Goal: Task Accomplishment & Management: Manage account settings

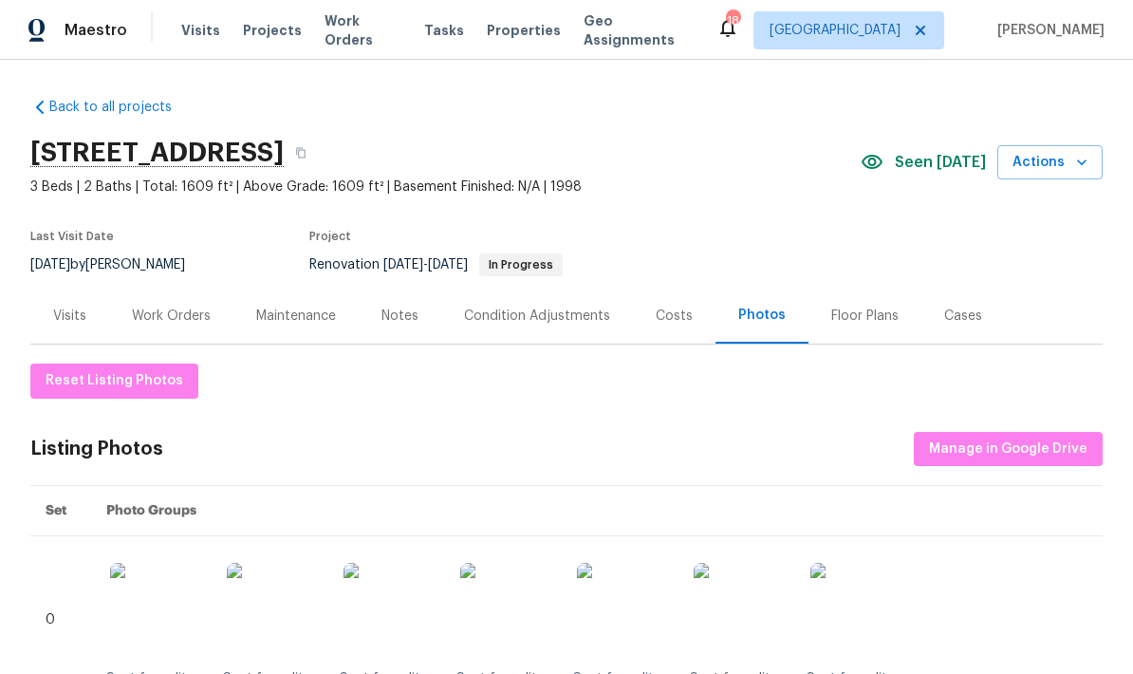
click at [180, 312] on div "Work Orders" at bounding box center [171, 315] width 79 height 19
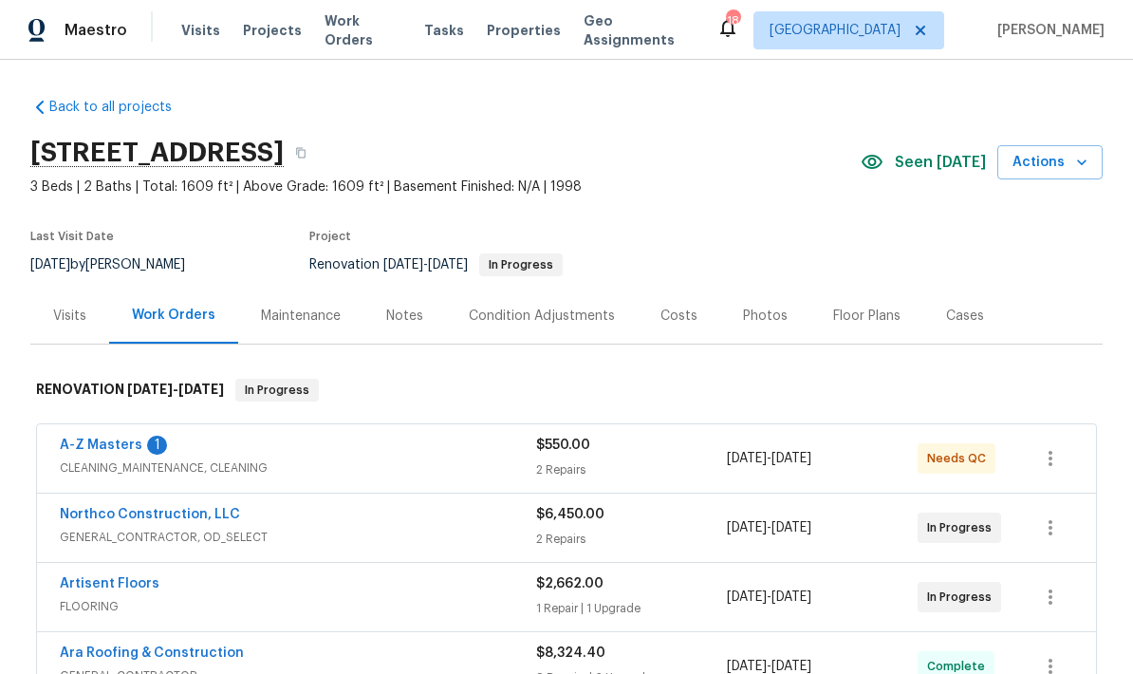
click at [132, 445] on link "A-Z Masters" at bounding box center [101, 444] width 83 height 13
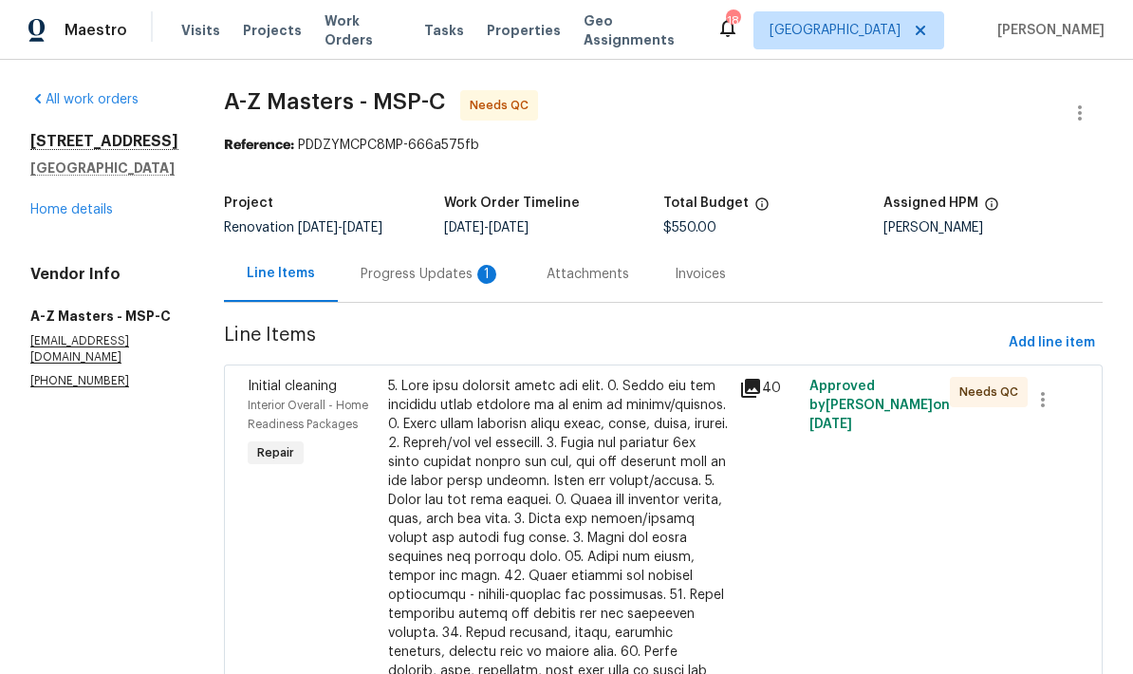
click at [397, 267] on div "Progress Updates 1" at bounding box center [430, 274] width 140 height 19
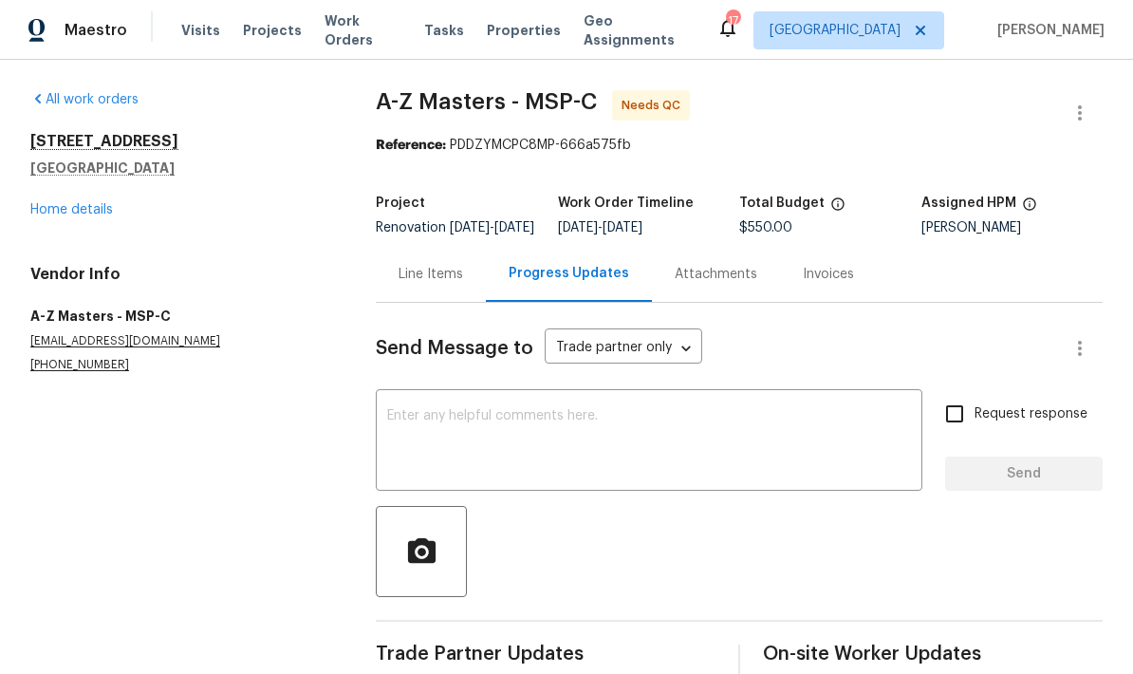
click at [451, 280] on div "Line Items" at bounding box center [430, 274] width 65 height 19
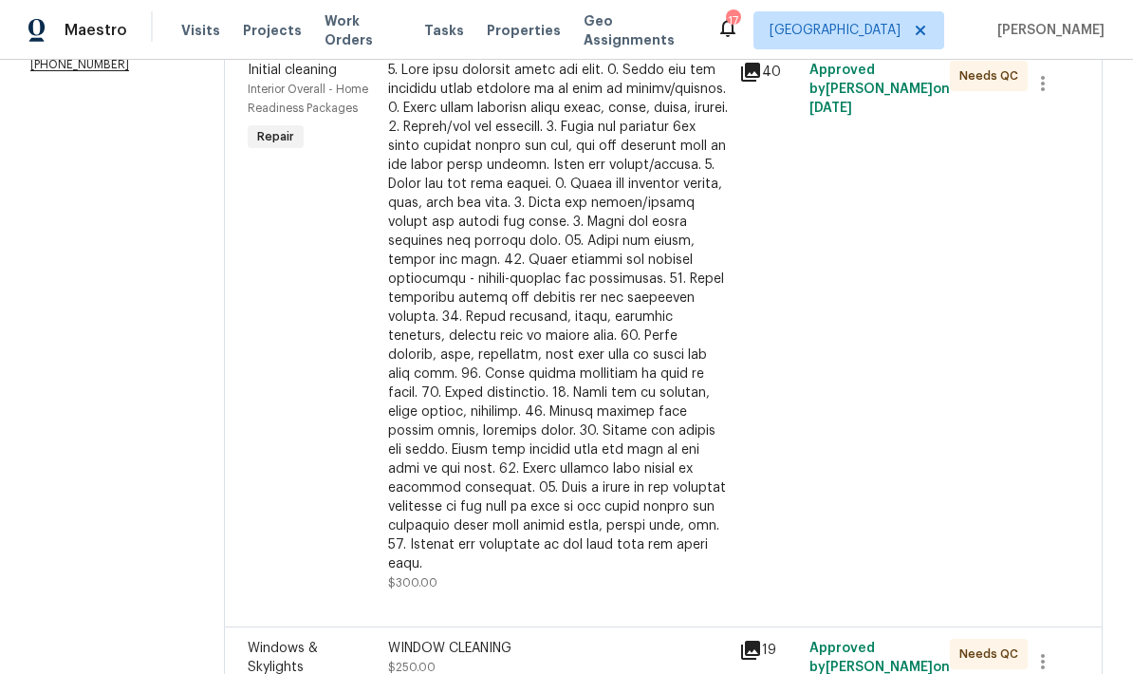
scroll to position [315, 0]
click at [550, 316] on div at bounding box center [558, 318] width 340 height 512
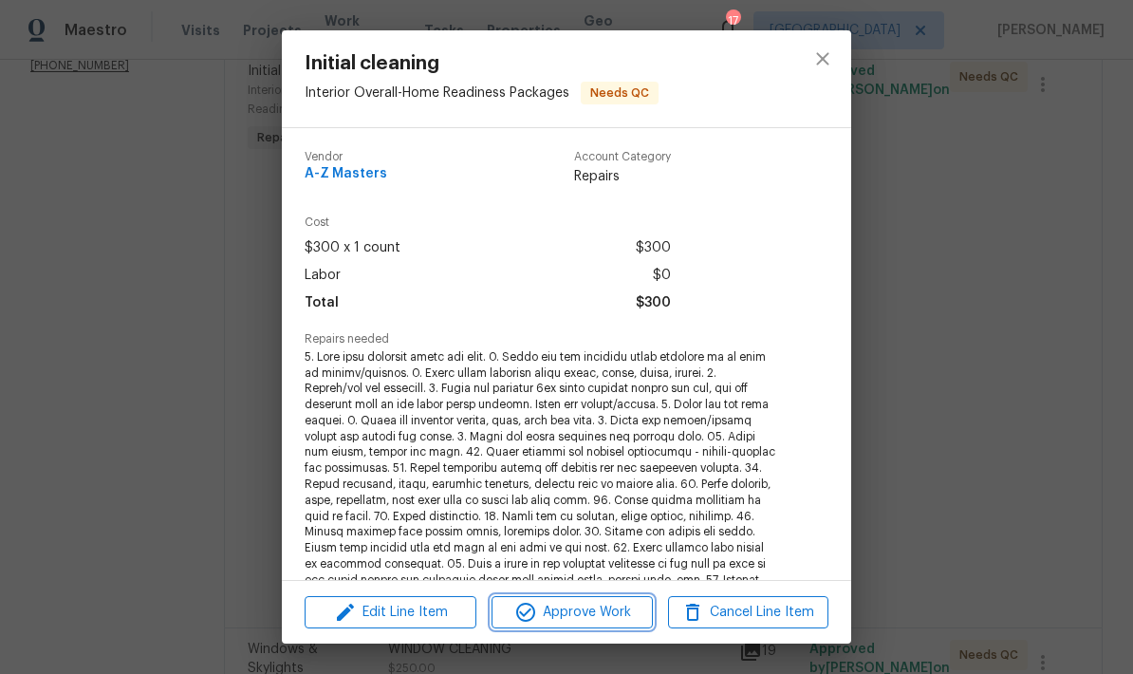
click at [614, 605] on span "Approve Work" at bounding box center [571, 612] width 149 height 24
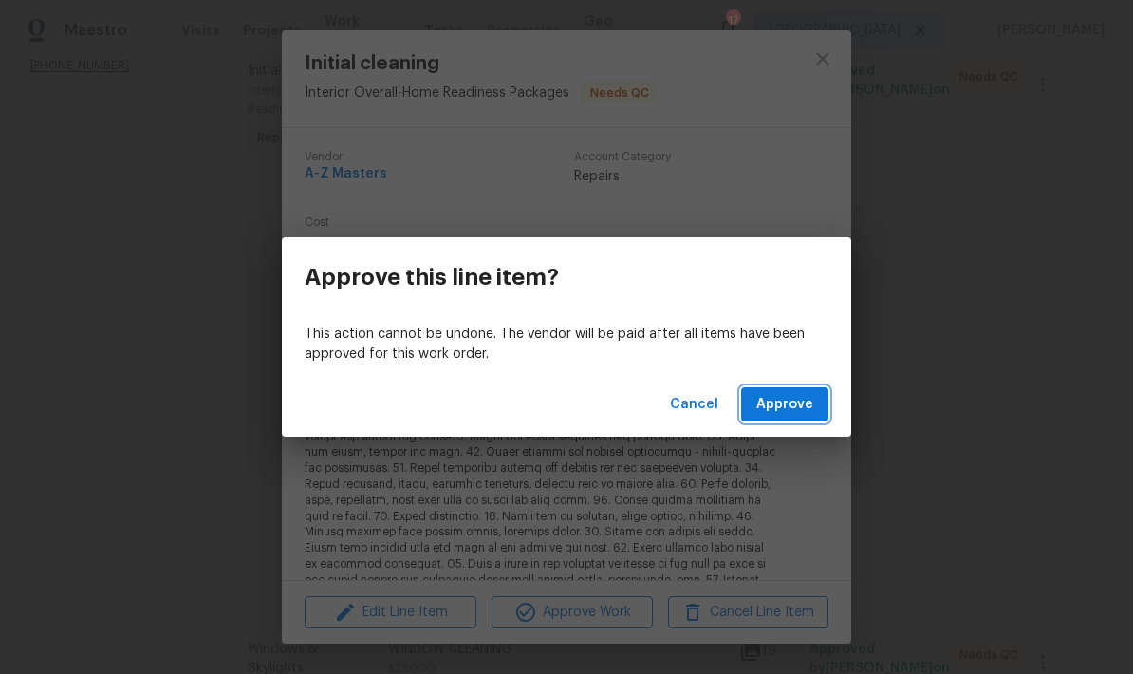
click at [792, 406] on span "Approve" at bounding box center [784, 405] width 57 height 24
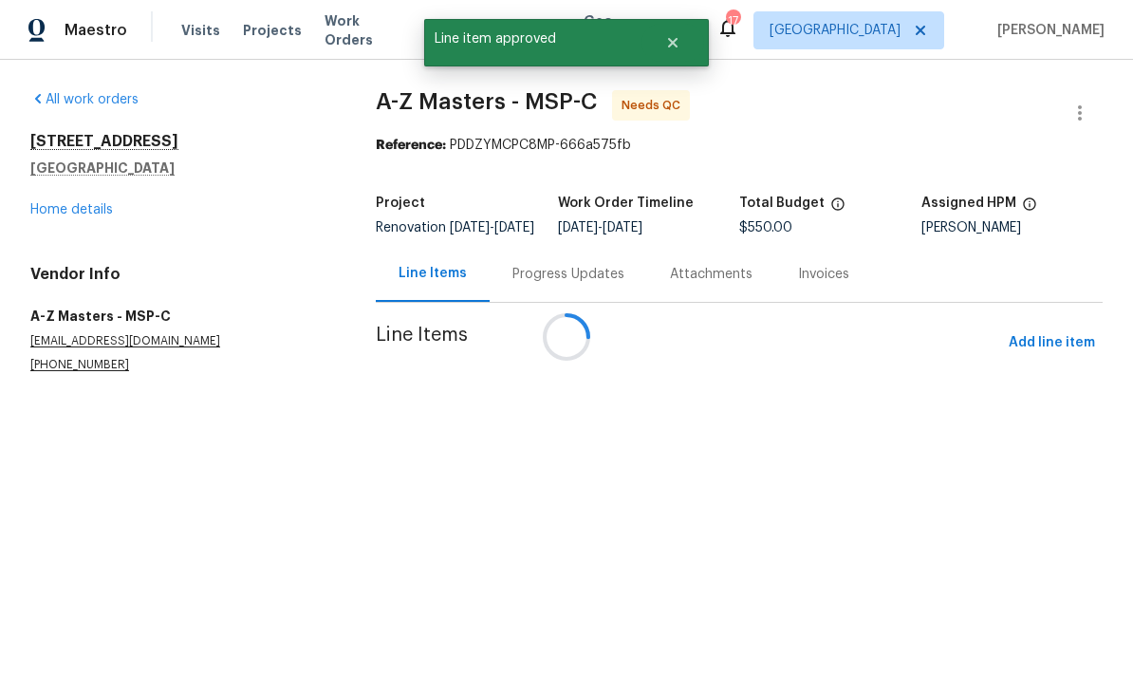
scroll to position [0, 0]
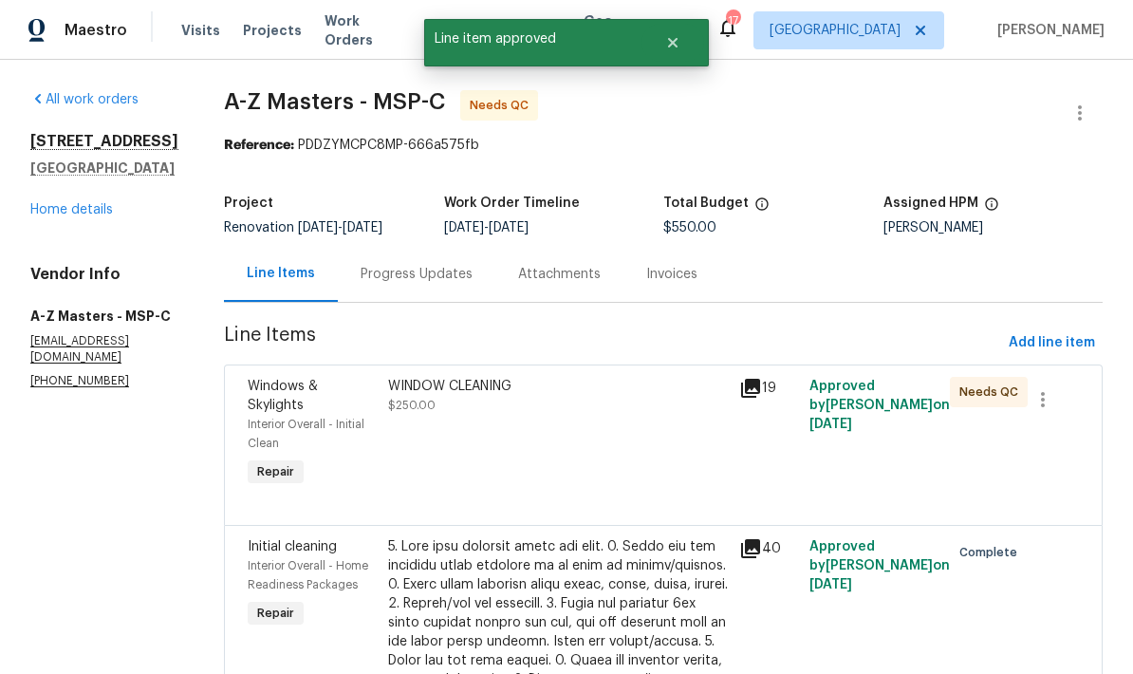
click at [555, 415] on div "WINDOW CLEANING $250.00" at bounding box center [558, 396] width 340 height 38
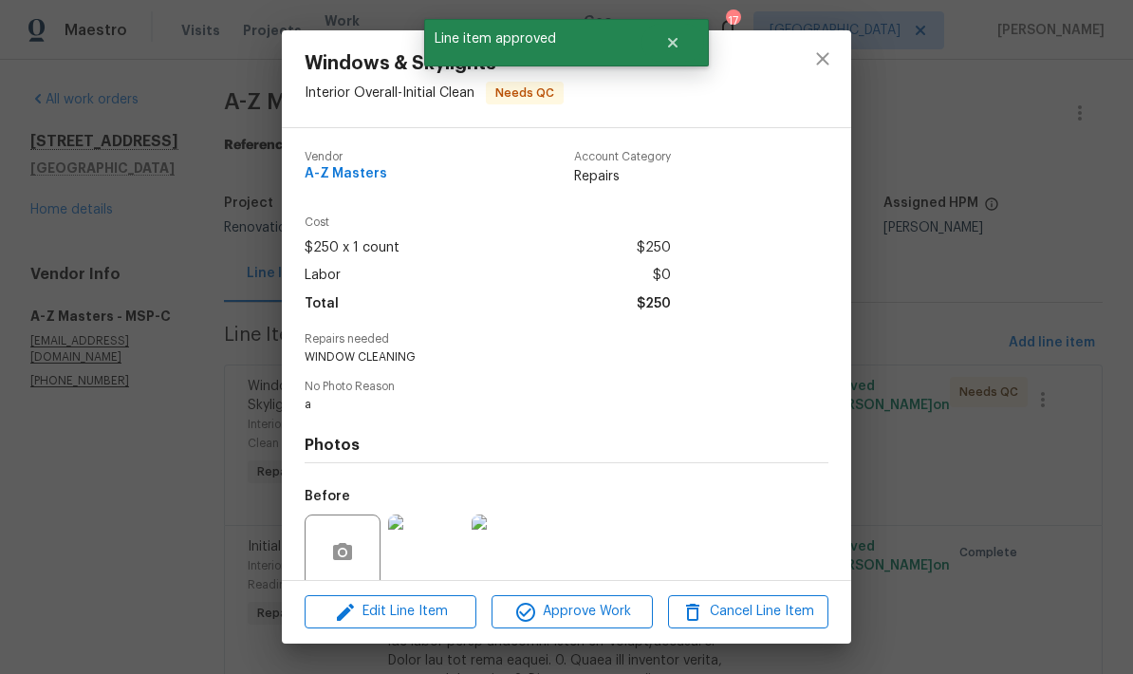
click at [627, 606] on span "Approve Work" at bounding box center [571, 612] width 149 height 24
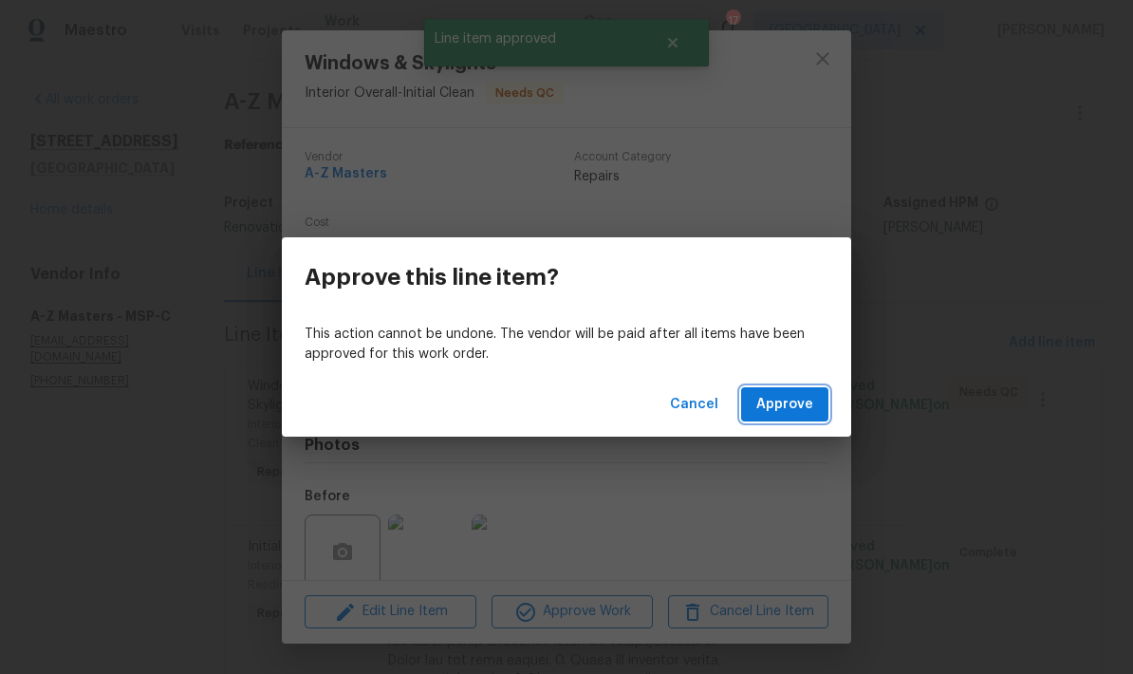
click at [820, 391] on button "Approve" at bounding box center [784, 404] width 87 height 35
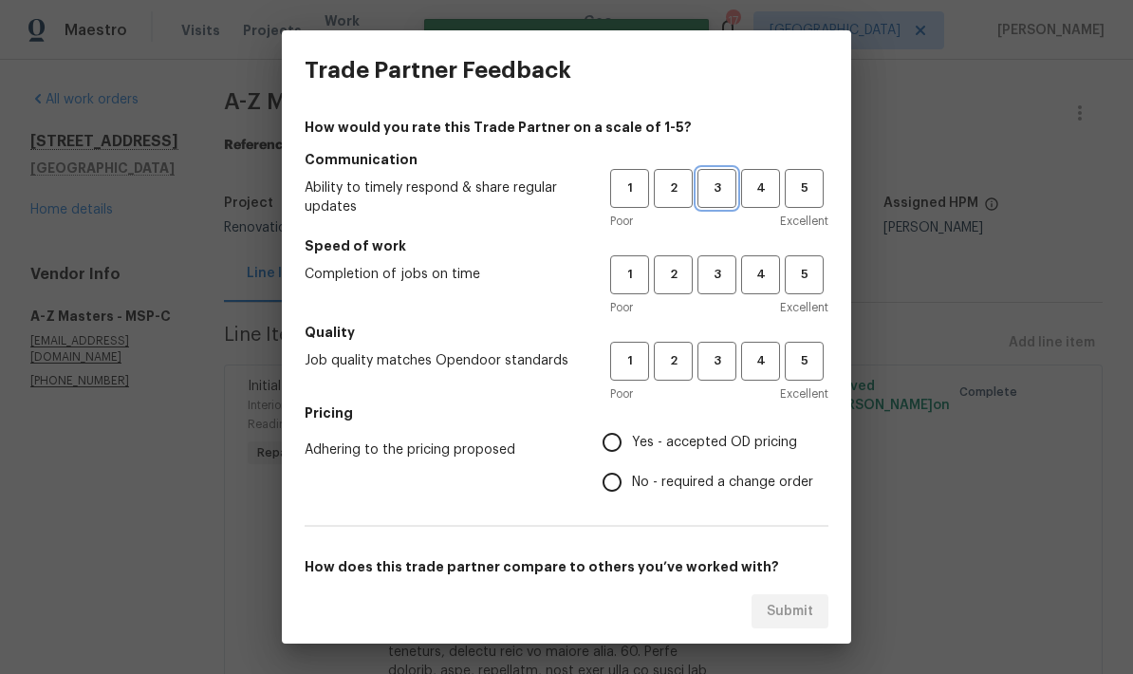
click at [726, 188] on span "3" at bounding box center [716, 188] width 35 height 22
click at [726, 345] on button "3" at bounding box center [716, 360] width 39 height 39
click at [724, 275] on span "3" at bounding box center [716, 275] width 35 height 22
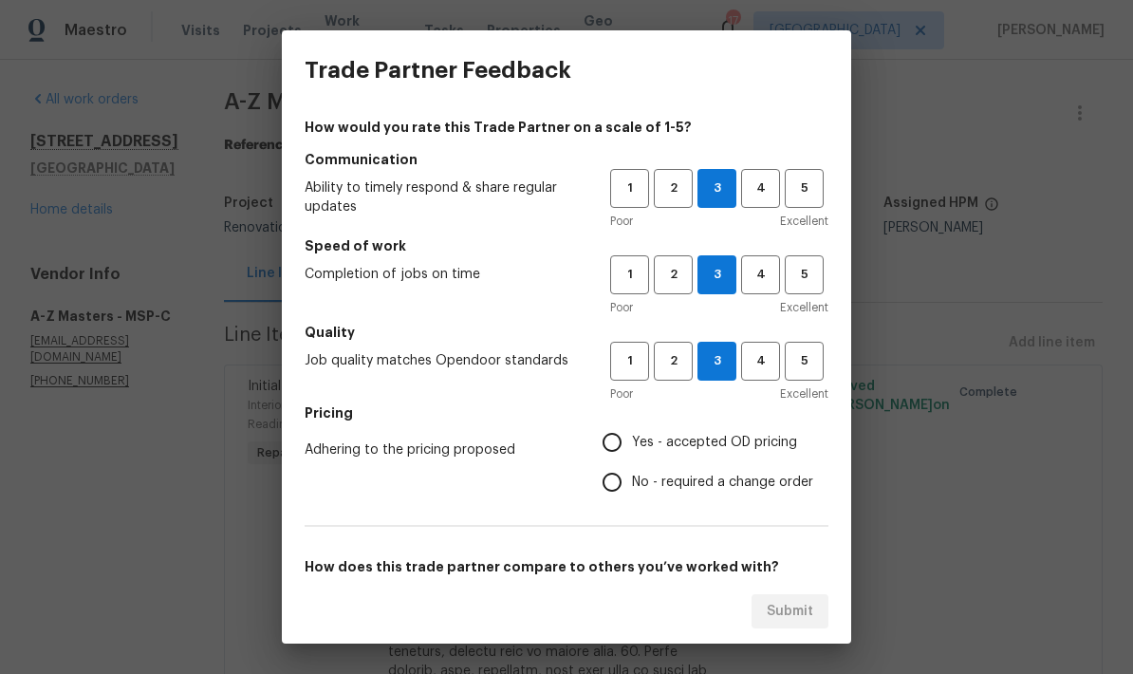
click at [626, 478] on input "No - required a change order" at bounding box center [612, 482] width 40 height 40
radio input "true"
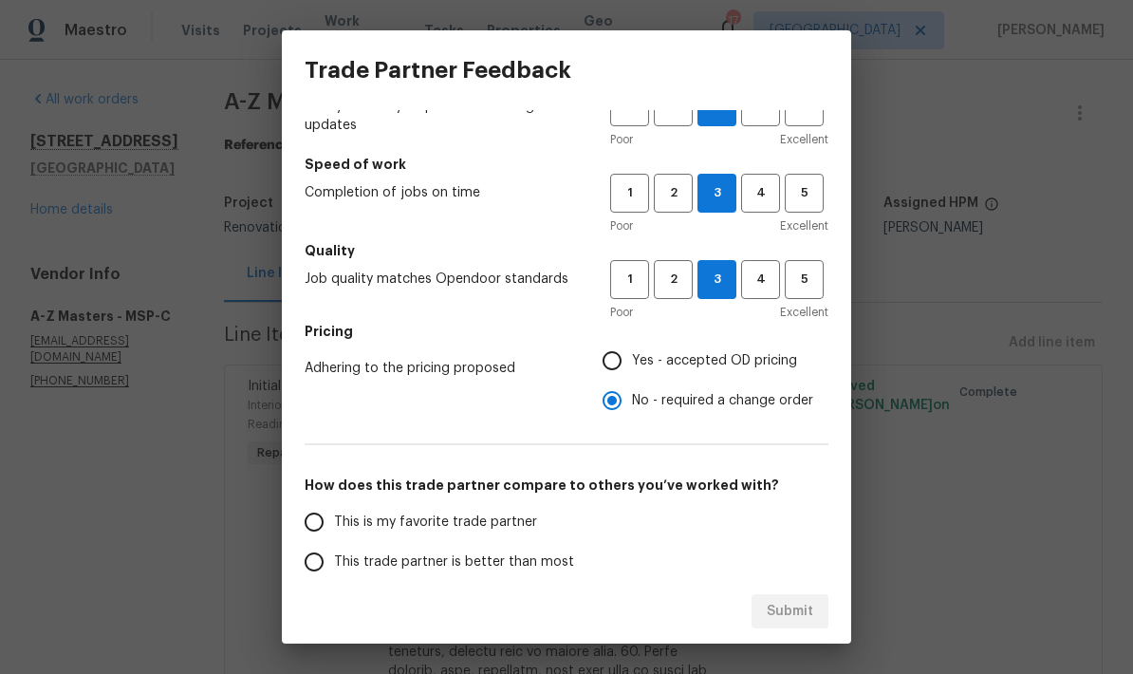
scroll to position [80, 0]
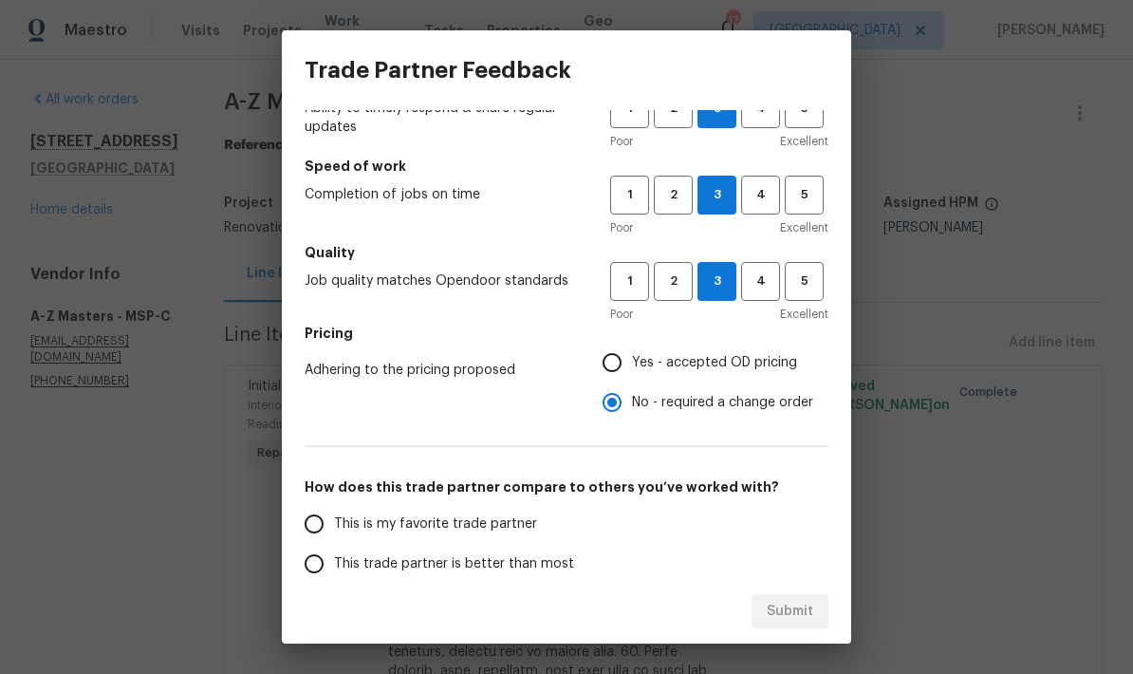
click at [613, 366] on input "Yes - accepted OD pricing" at bounding box center [612, 362] width 40 height 40
radio input "true"
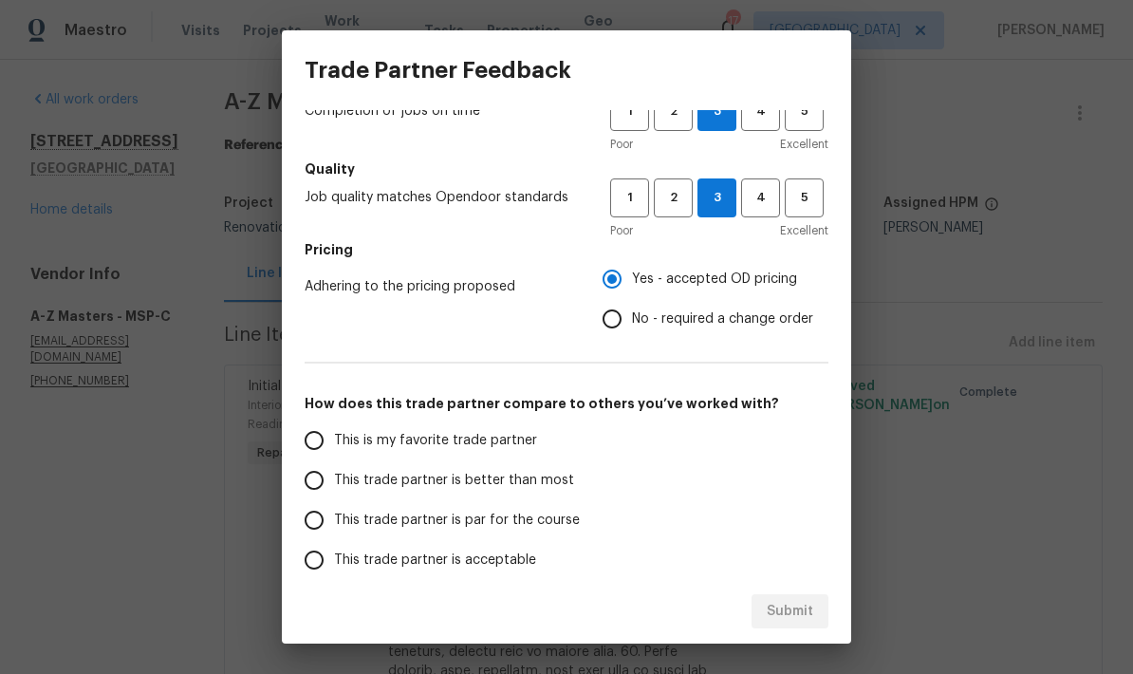
scroll to position [125, 0]
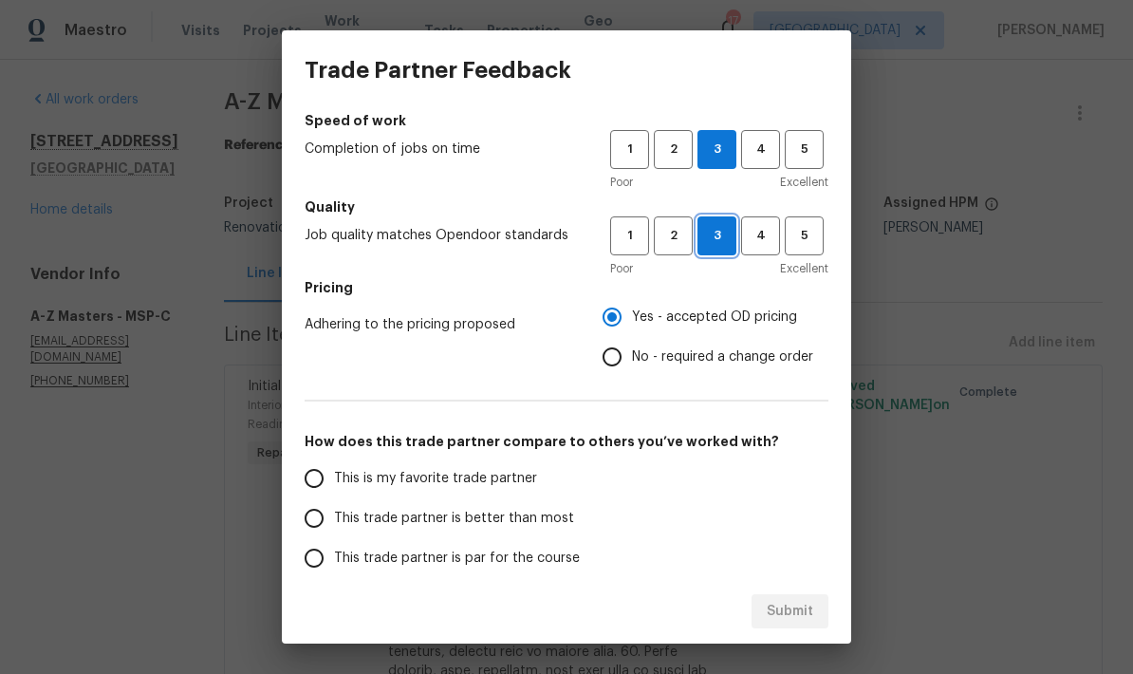
click at [697, 240] on button "3" at bounding box center [716, 235] width 39 height 39
click at [691, 225] on button "2" at bounding box center [673, 235] width 39 height 39
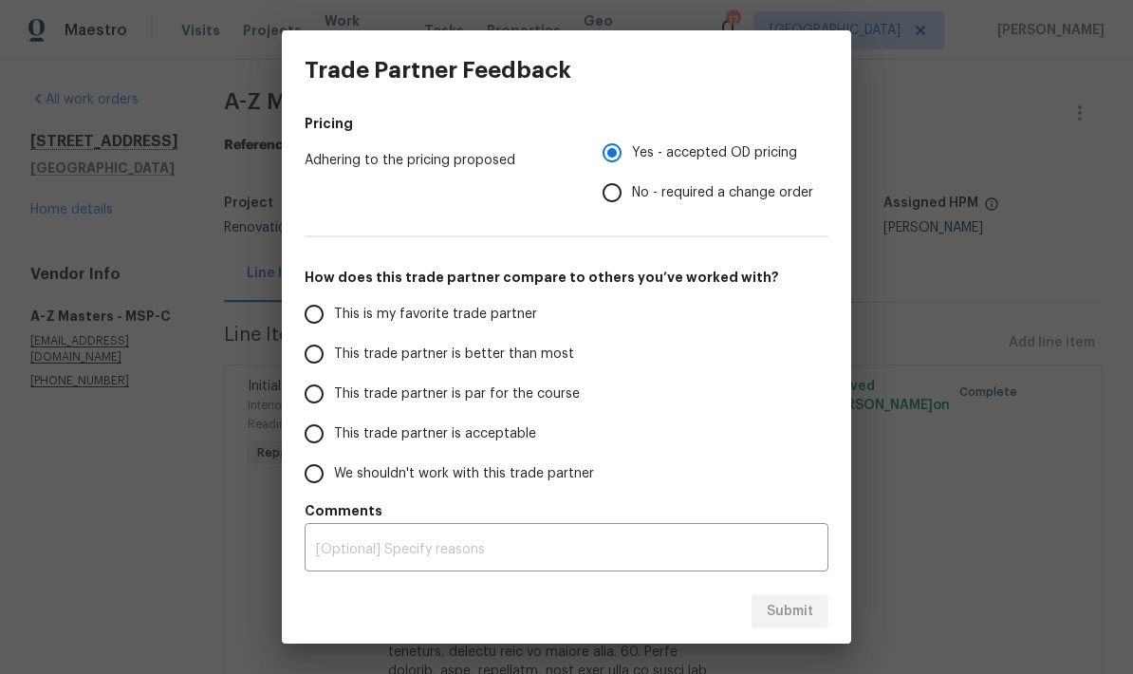
scroll to position [289, 0]
click at [615, 568] on div "x ​" at bounding box center [567, 549] width 524 height 44
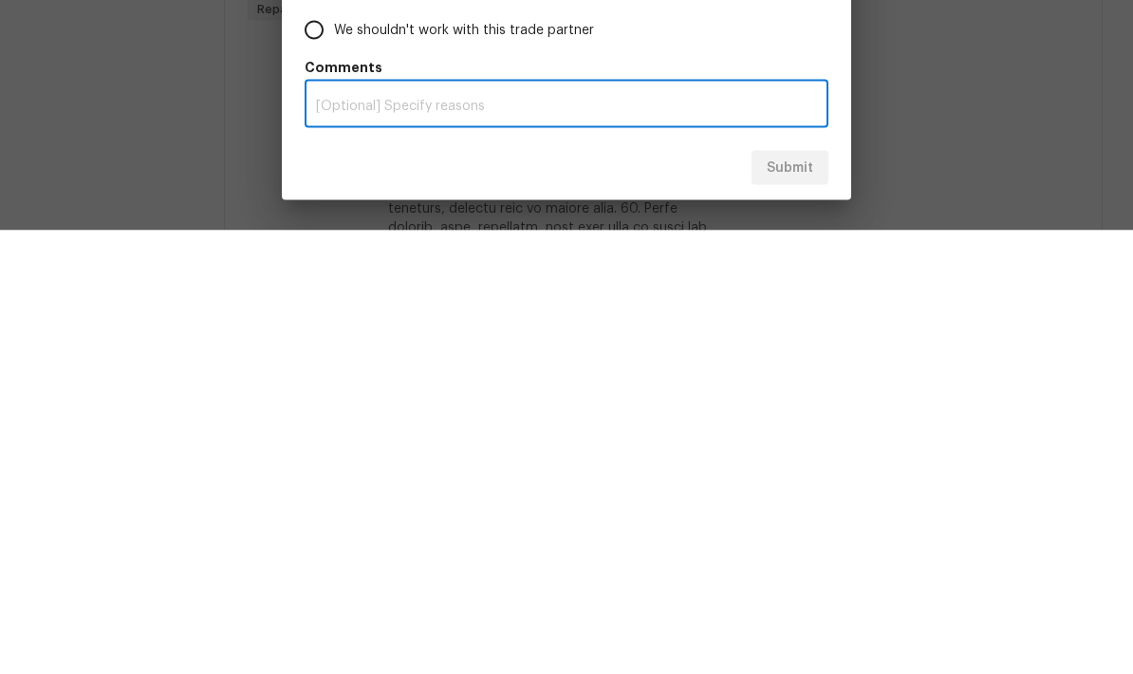
type textarea "B"
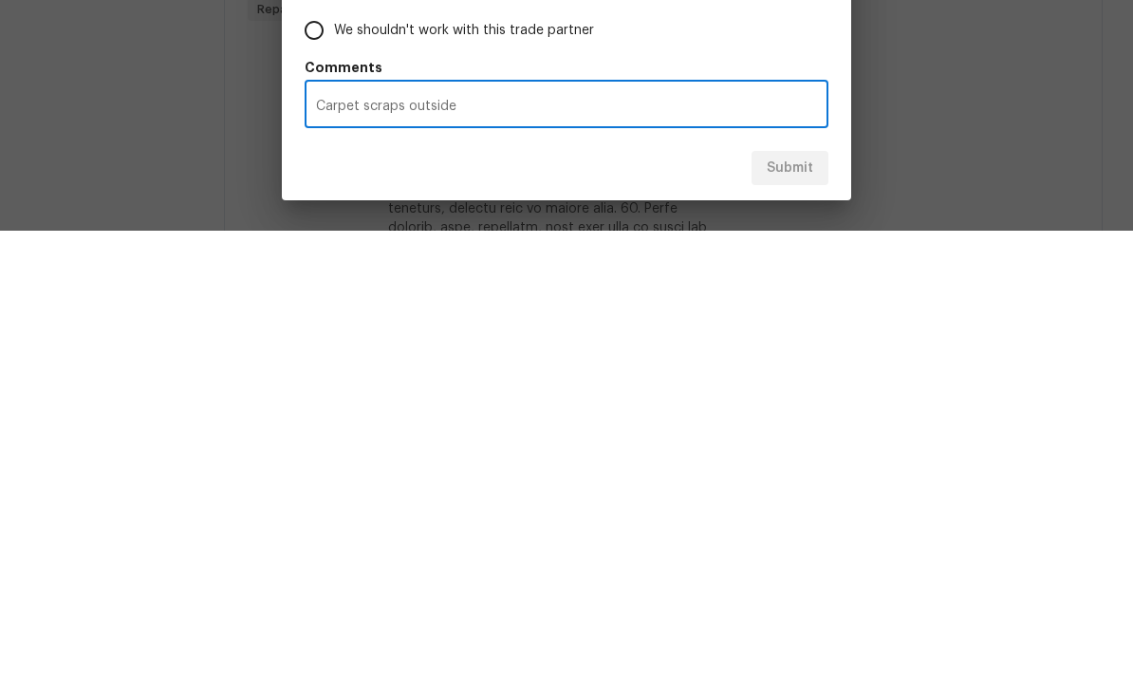
type textarea "Carpet scraps outside"
click at [723, 579] on div "Submit" at bounding box center [566, 611] width 569 height 65
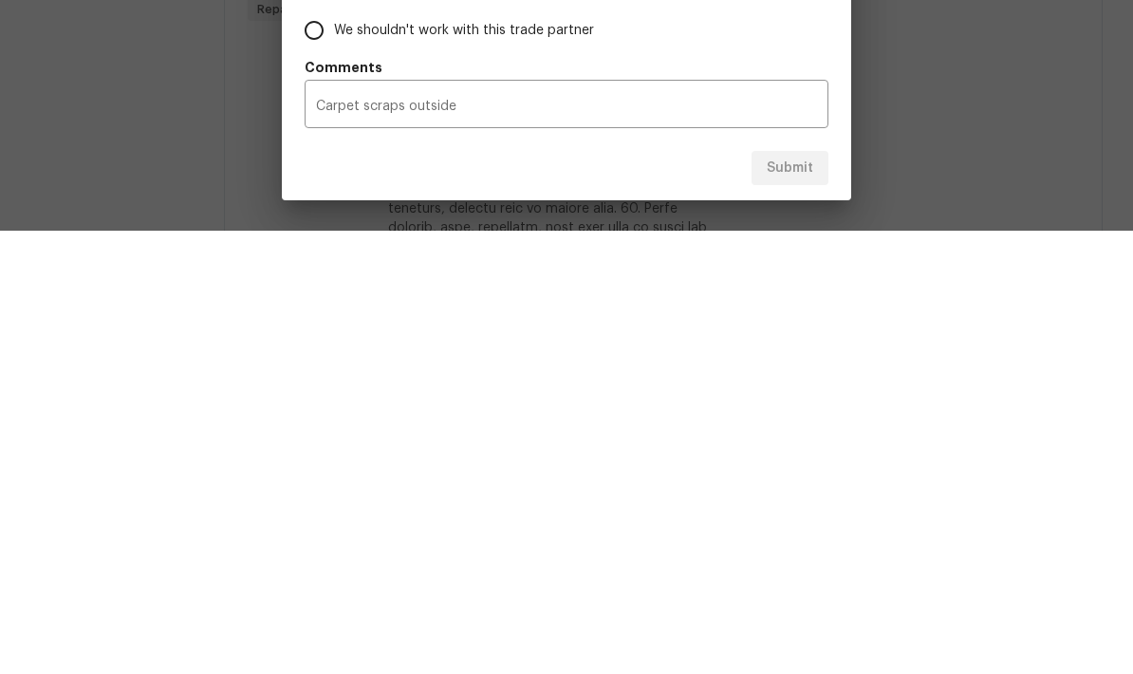
scroll to position [76, 0]
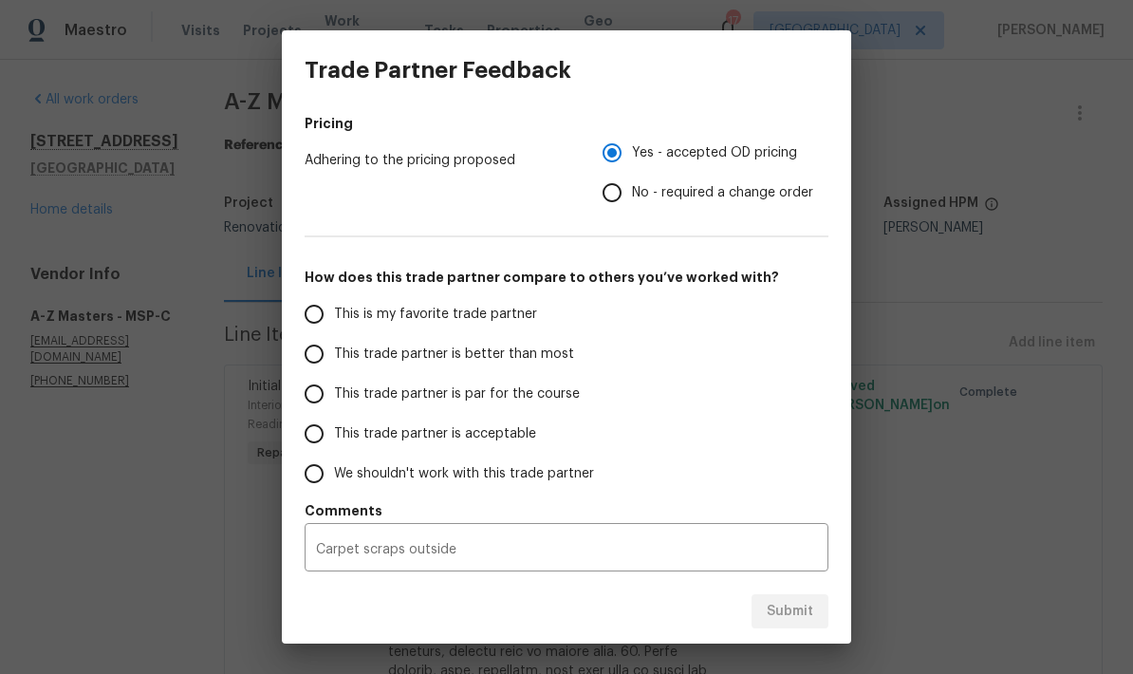
click at [326, 405] on input "This trade partner is par for the course" at bounding box center [314, 394] width 40 height 40
click at [810, 606] on span "Submit" at bounding box center [789, 612] width 46 height 24
radio input "true"
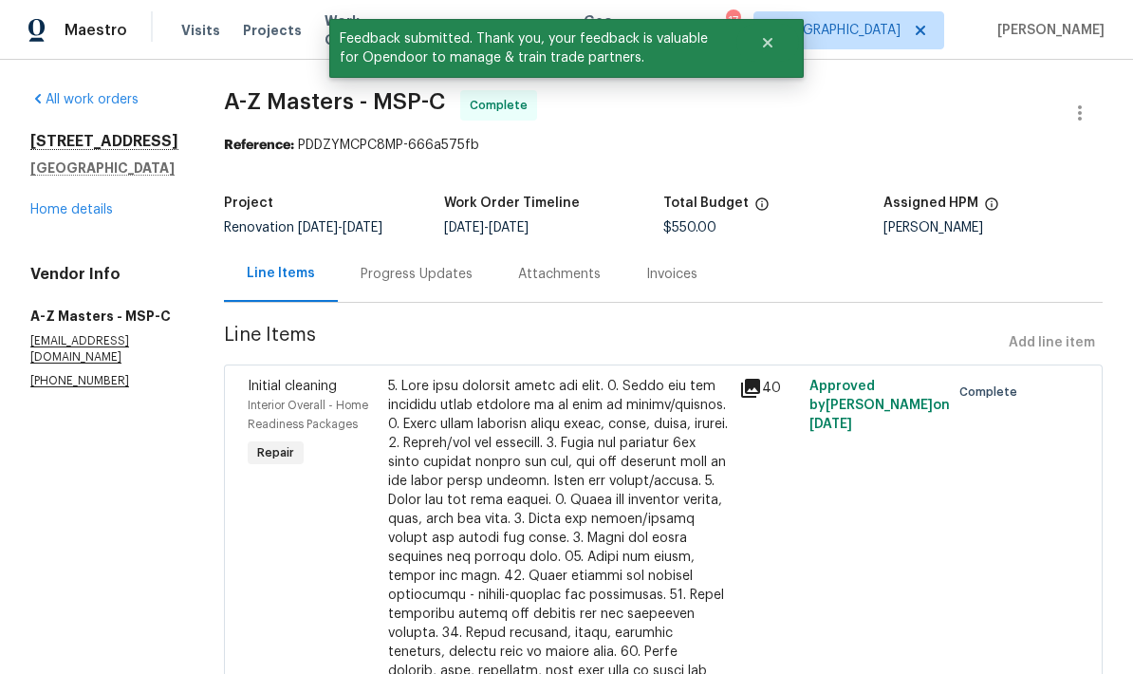
scroll to position [0, 0]
click at [51, 216] on link "Home details" at bounding box center [71, 209] width 83 height 13
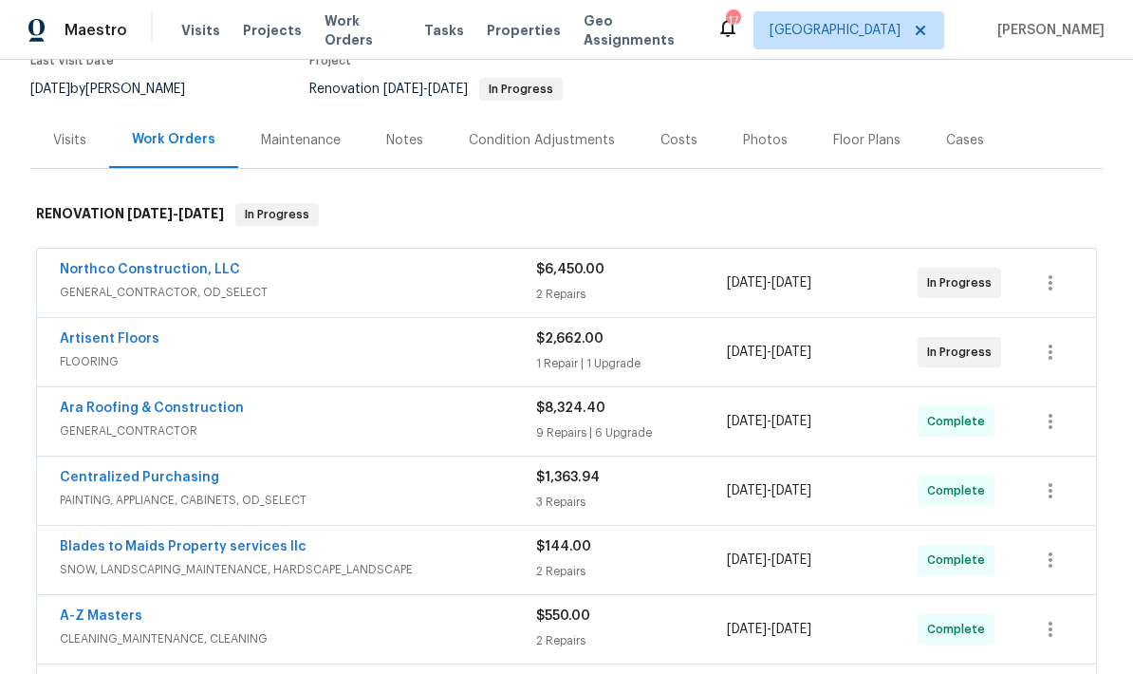
scroll to position [184, 0]
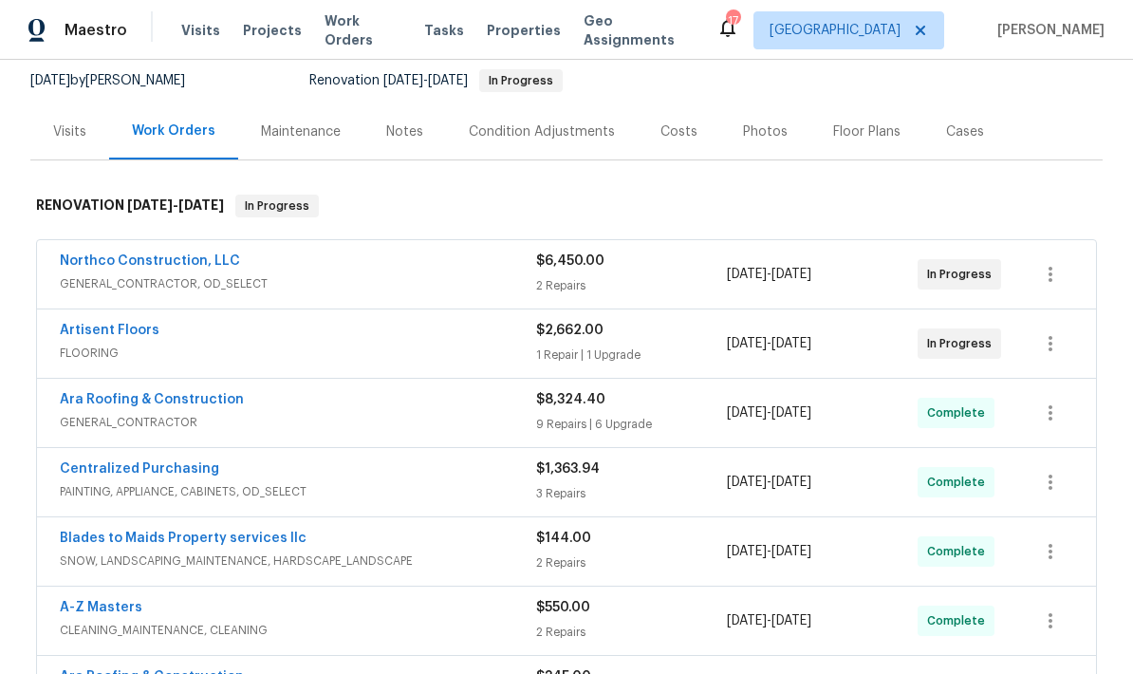
click at [112, 325] on link "Artisent Floors" at bounding box center [110, 329] width 100 height 13
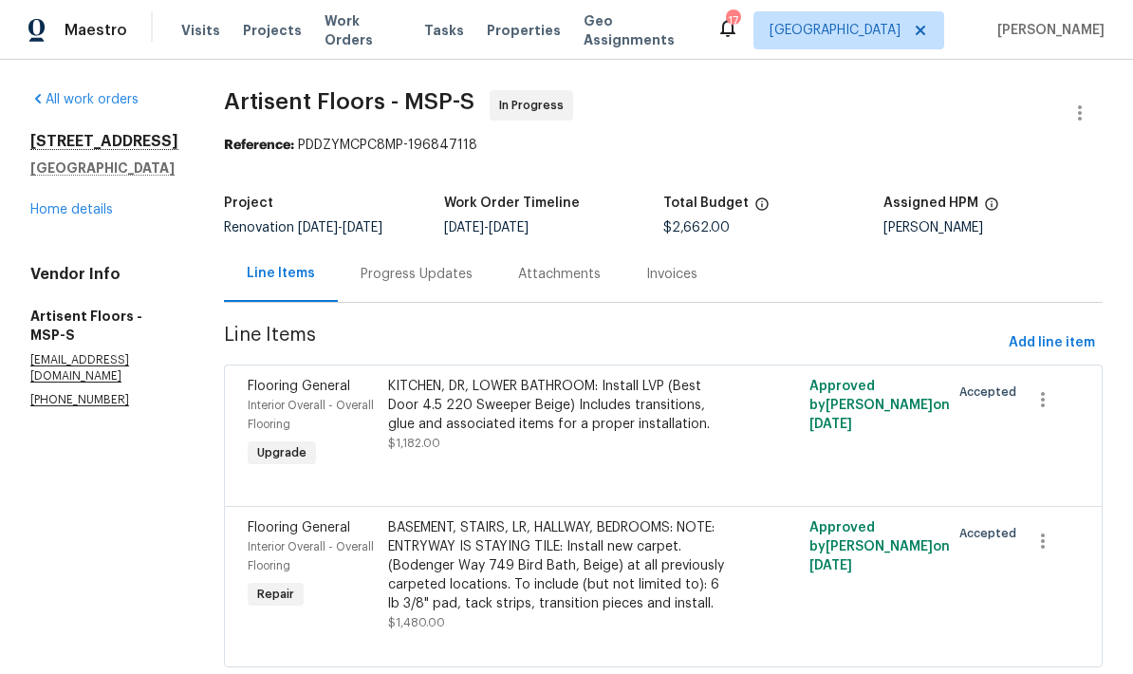
click at [582, 262] on div "Attachments" at bounding box center [559, 274] width 128 height 56
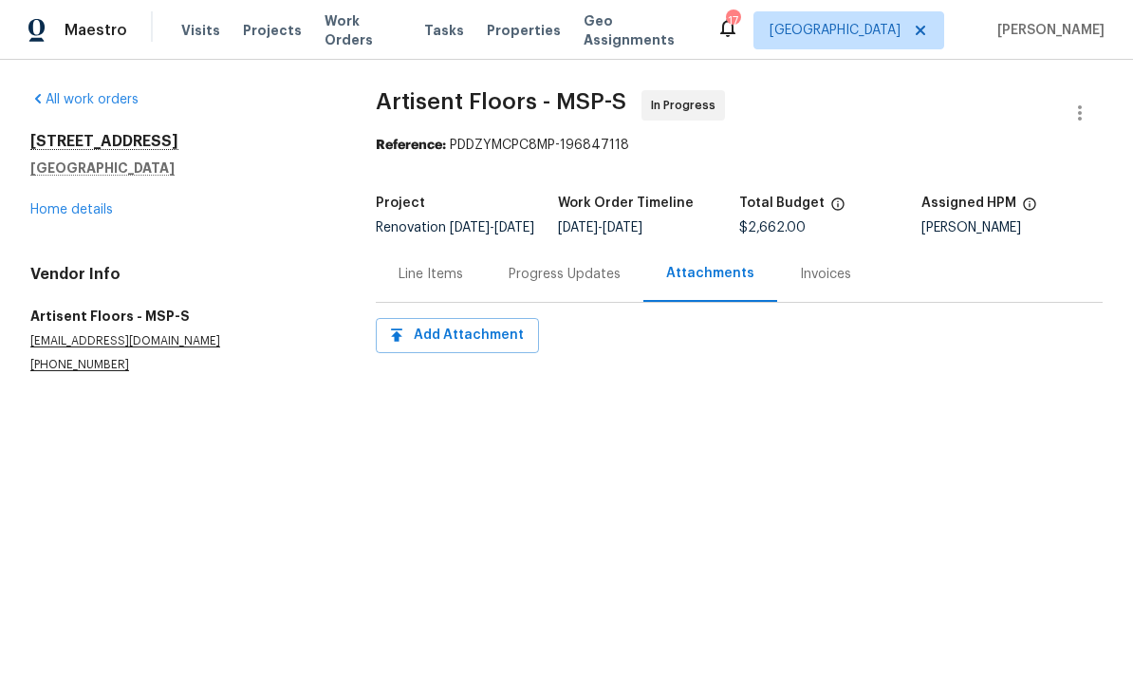
click at [481, 280] on div "Line Items" at bounding box center [431, 274] width 110 height 56
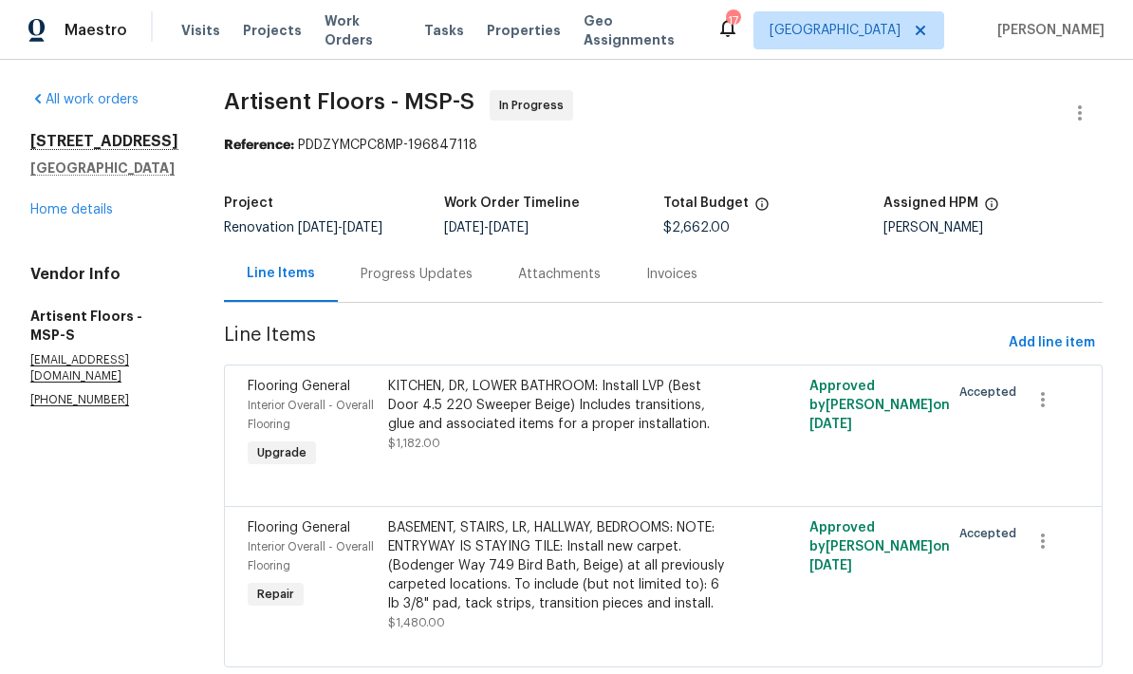
click at [580, 268] on div "Attachments" at bounding box center [559, 274] width 83 height 19
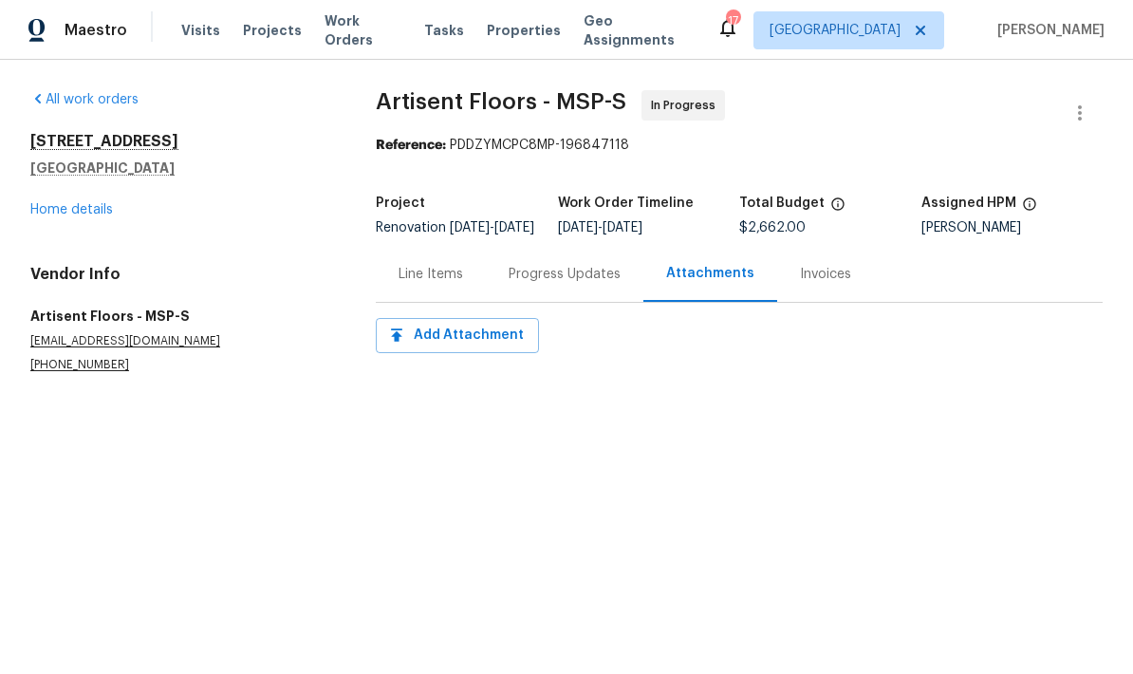
click at [496, 268] on div "Progress Updates" at bounding box center [564, 274] width 157 height 56
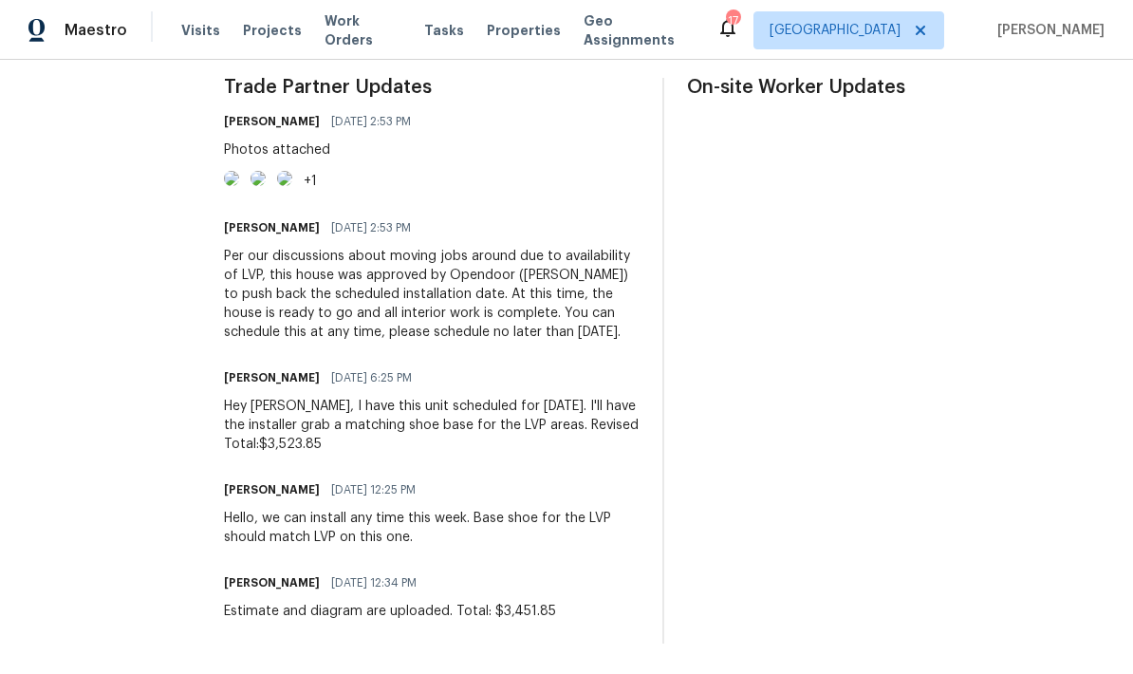
scroll to position [571, 0]
click at [379, 537] on div "Trade Partner Updates Jeffrey Lenz 09/11/2025 2:53 PM Photos attached +1 Jeffre…" at bounding box center [431, 360] width 415 height 565
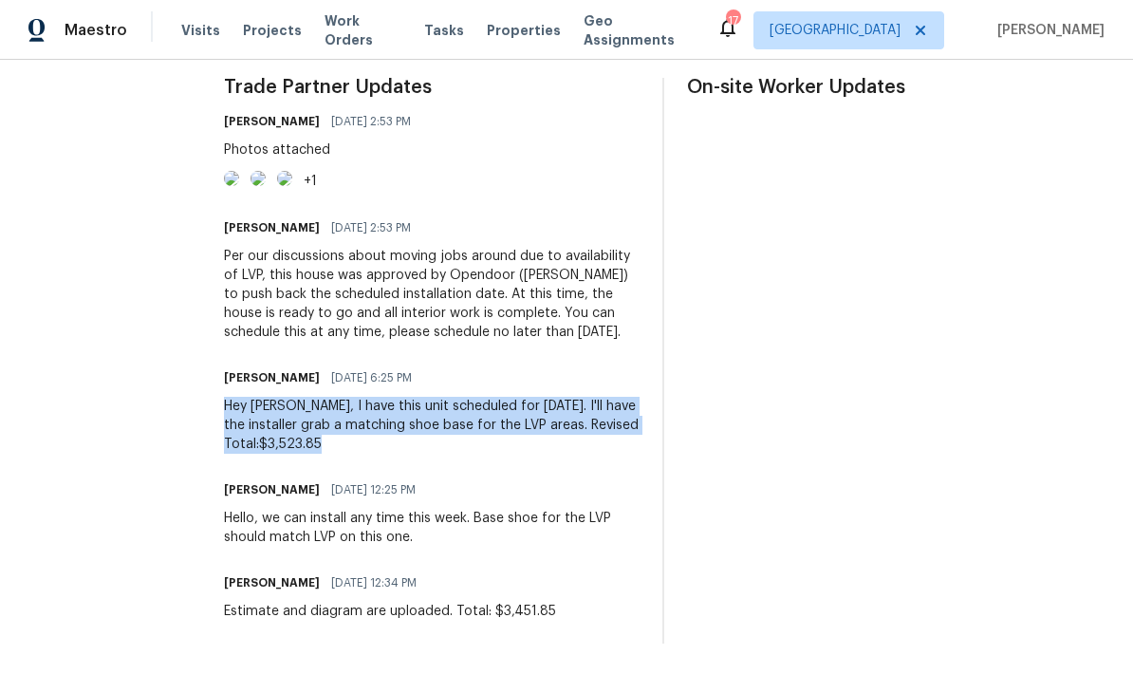
click at [513, 551] on div "Trade Partner Updates Jeffrey Lenz 09/11/2025 2:53 PM Photos attached +1 Jeffre…" at bounding box center [431, 360] width 415 height 565
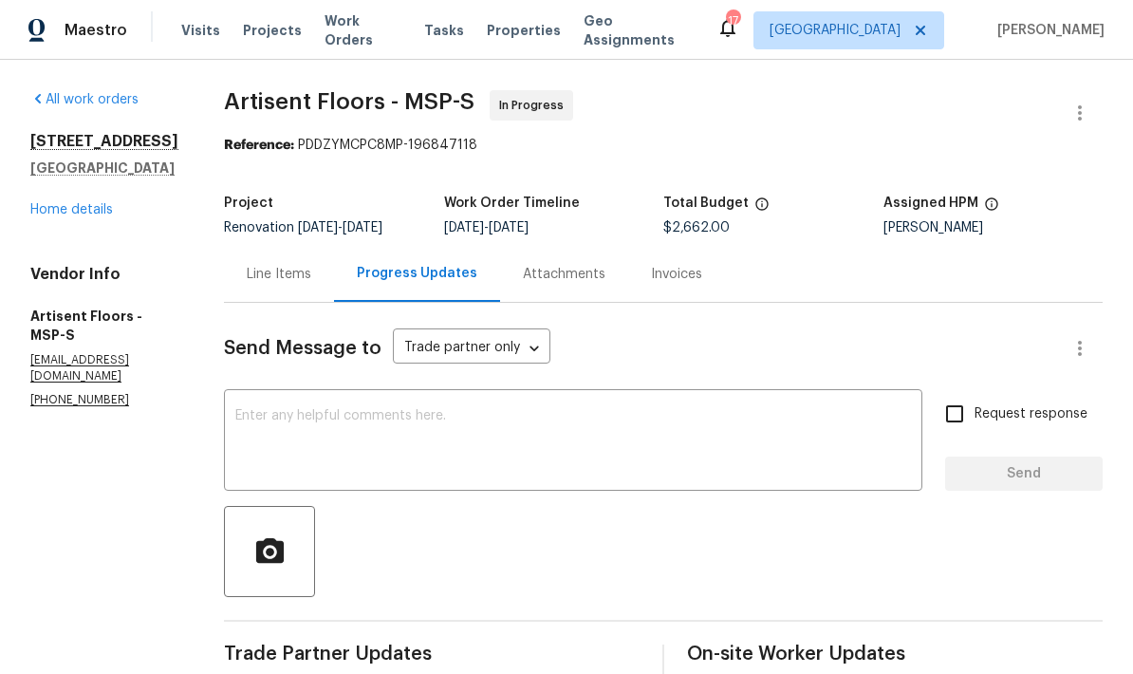
scroll to position [0, 0]
click at [316, 267] on div "Line Items" at bounding box center [279, 274] width 110 height 56
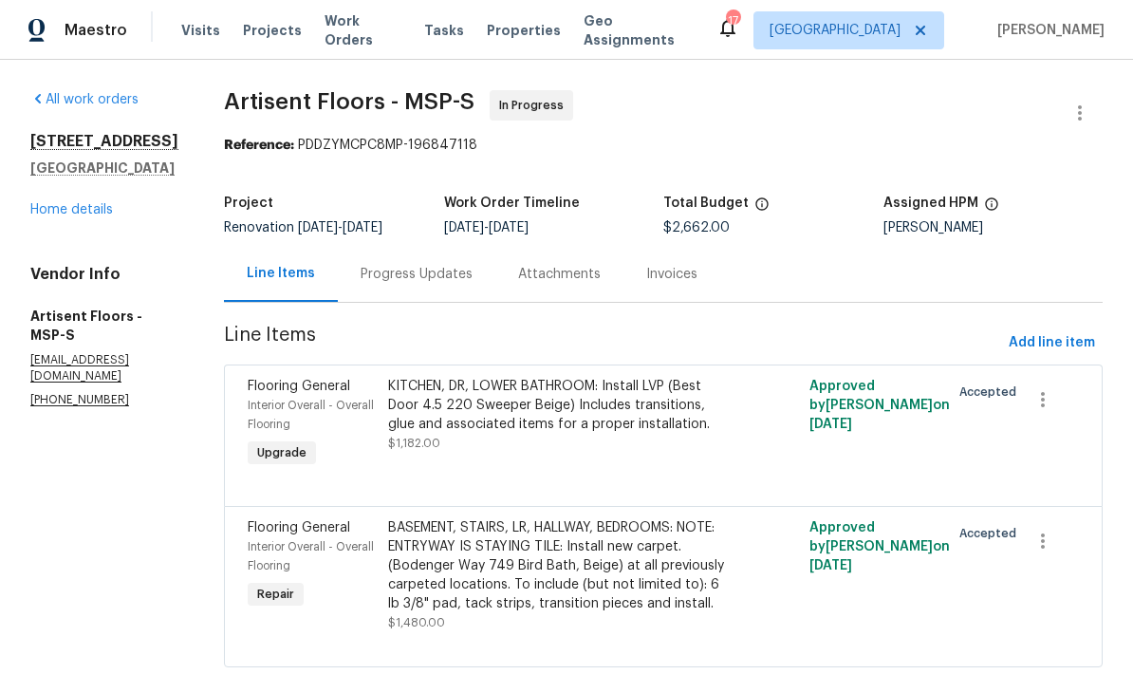
click at [613, 380] on div "KITCHEN, DR, LOWER BATHROOM: Install LVP (Best Door 4.5 220 Sweeper Beige) Incl…" at bounding box center [558, 405] width 340 height 57
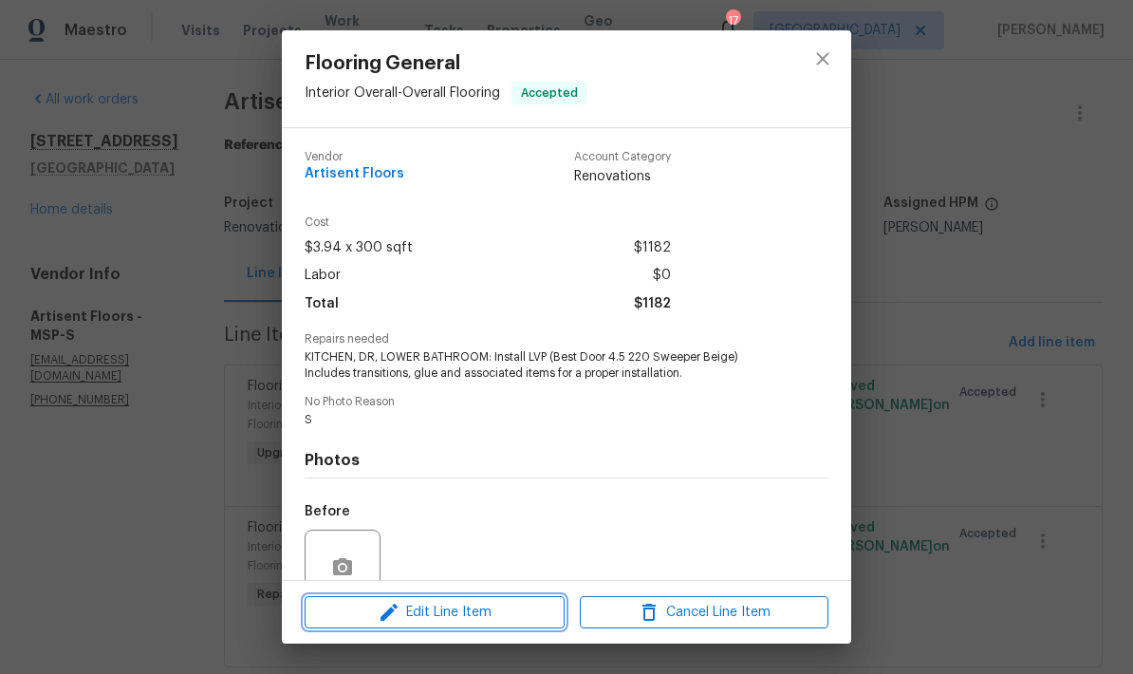
click at [512, 609] on span "Edit Line Item" at bounding box center [434, 612] width 249 height 24
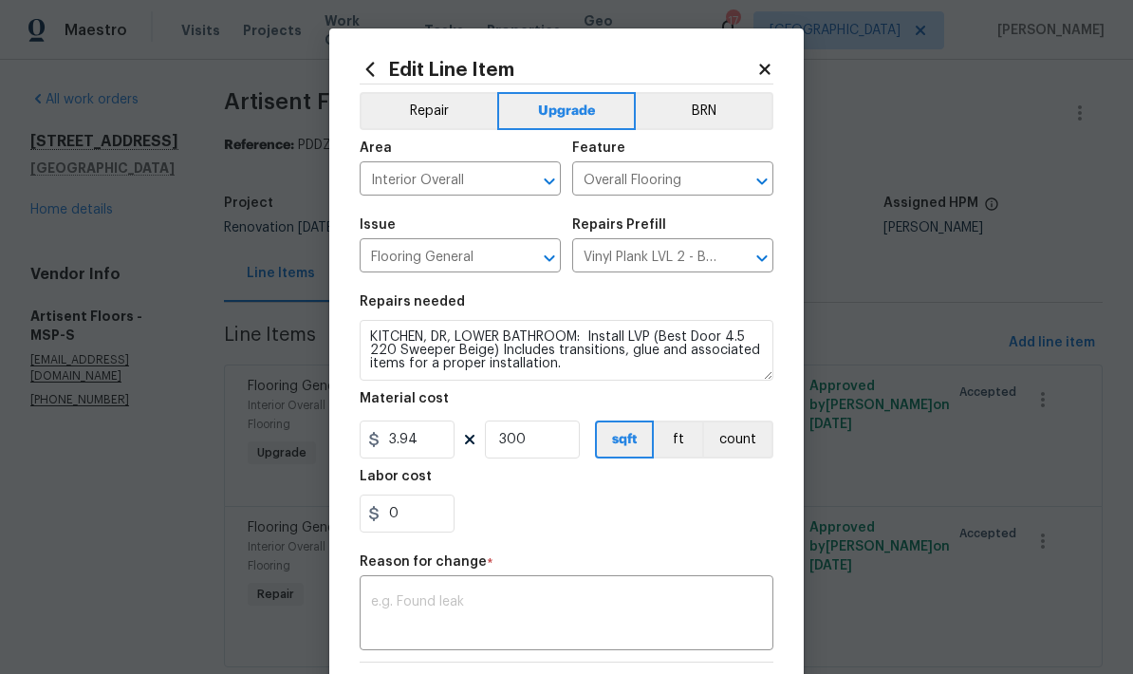
click at [527, 605] on textarea at bounding box center [566, 615] width 391 height 40
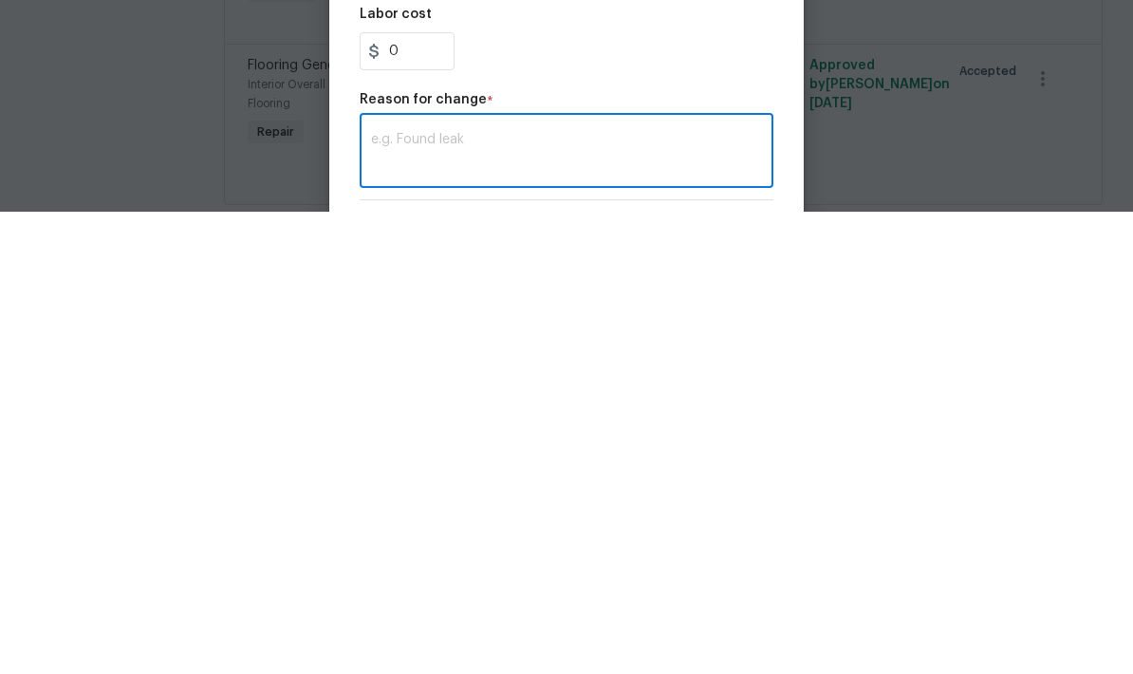
click at [508, 595] on textarea at bounding box center [566, 615] width 391 height 40
paste textarea "Hey Jeff, I have this unit scheduled for Wednesday, 9/10. I'll have the install…"
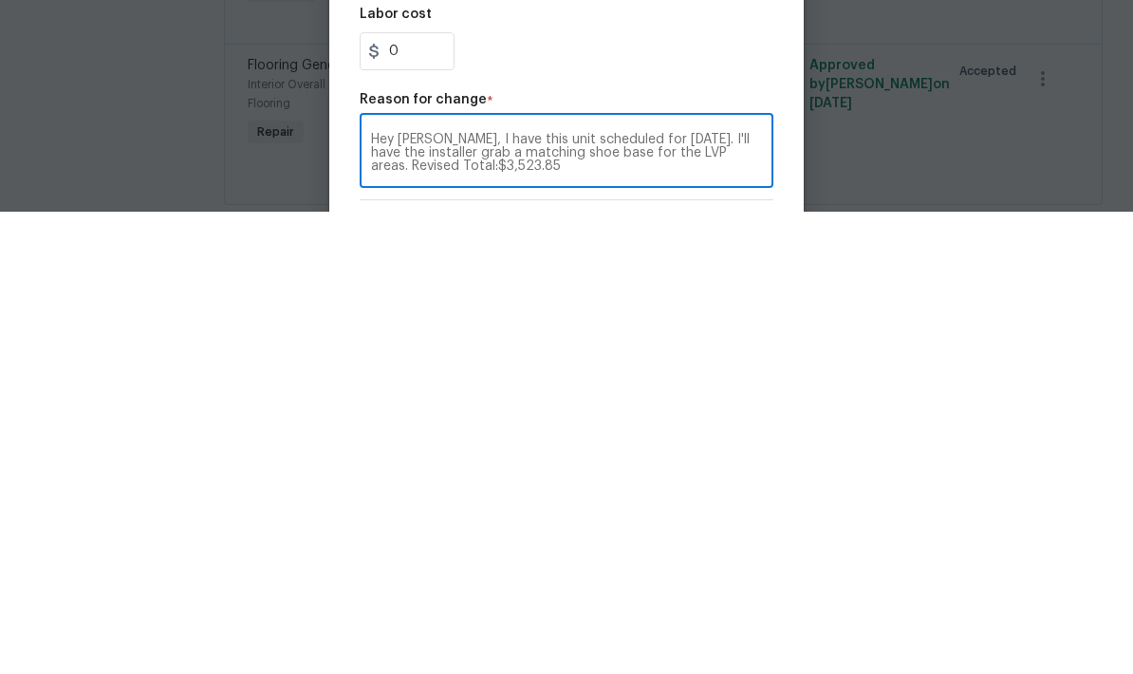
type textarea "Hey Jeff, I have this unit scheduled for Wednesday, 9/10. I'll have the install…"
click at [914, 141] on body "Maestro Visits Projects Work Orders Tasks Properties Geo Assignments 17 Minneap…" at bounding box center [566, 337] width 1133 height 674
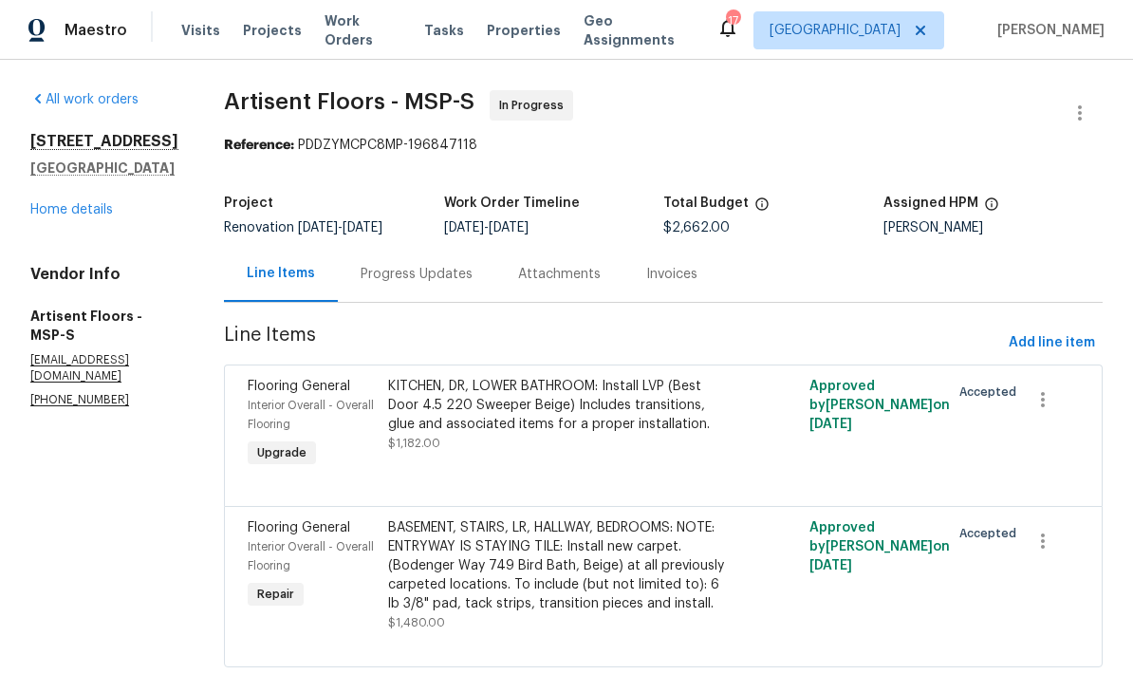
click at [452, 265] on div "Progress Updates" at bounding box center [416, 274] width 112 height 19
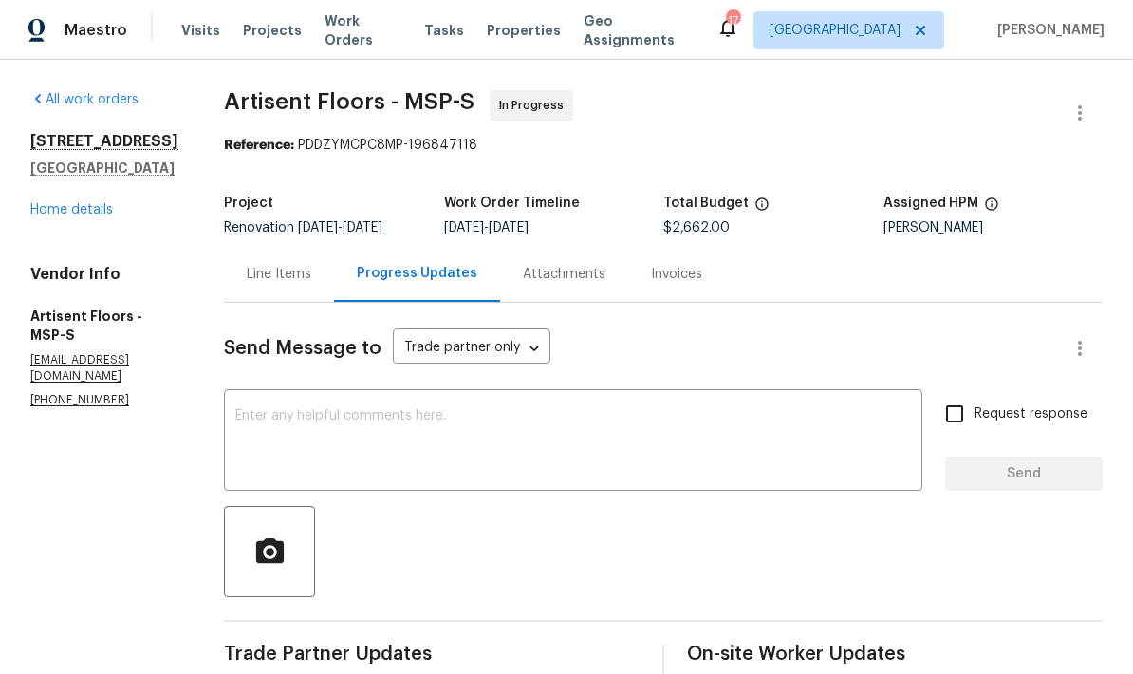
click at [286, 265] on div "Line Items" at bounding box center [279, 274] width 65 height 19
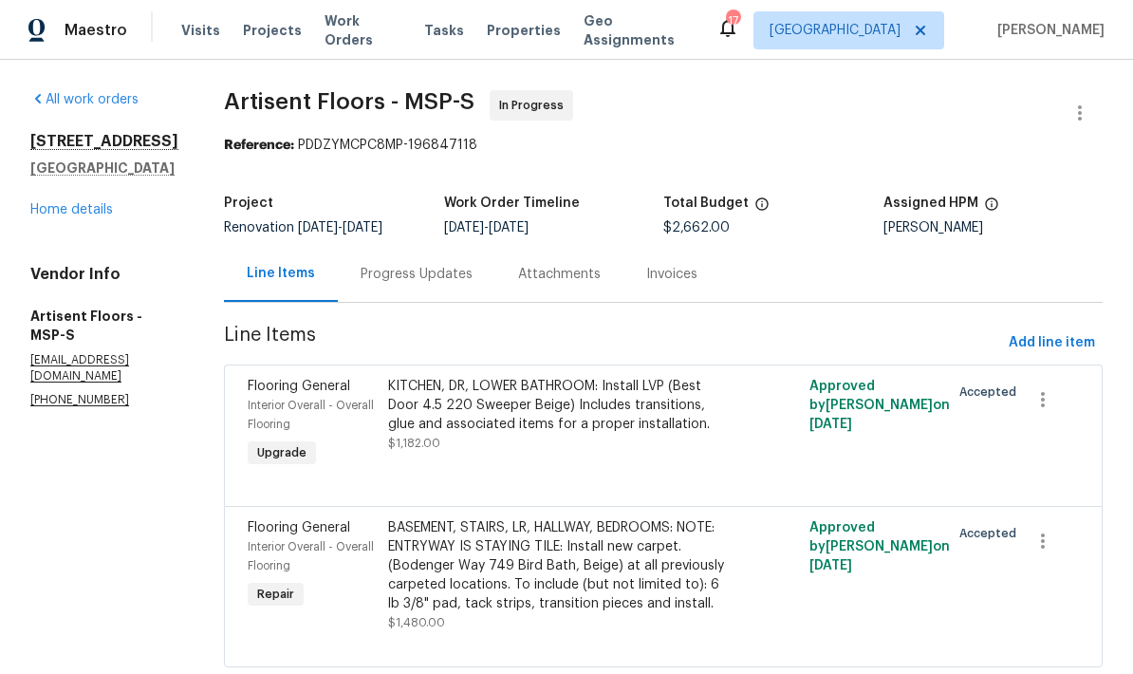
click at [537, 377] on div "KITCHEN, DR, LOWER BATHROOM: Install LVP (Best Door 4.5 220 Sweeper Beige) Incl…" at bounding box center [558, 405] width 340 height 57
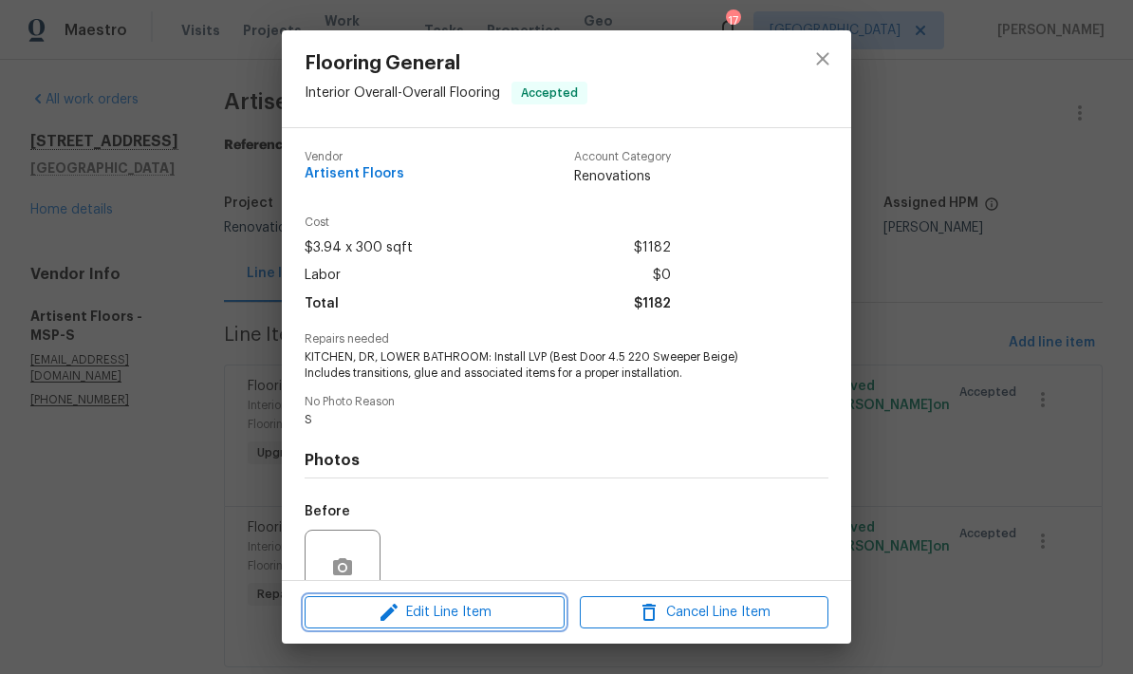
click at [487, 618] on span "Edit Line Item" at bounding box center [434, 612] width 249 height 24
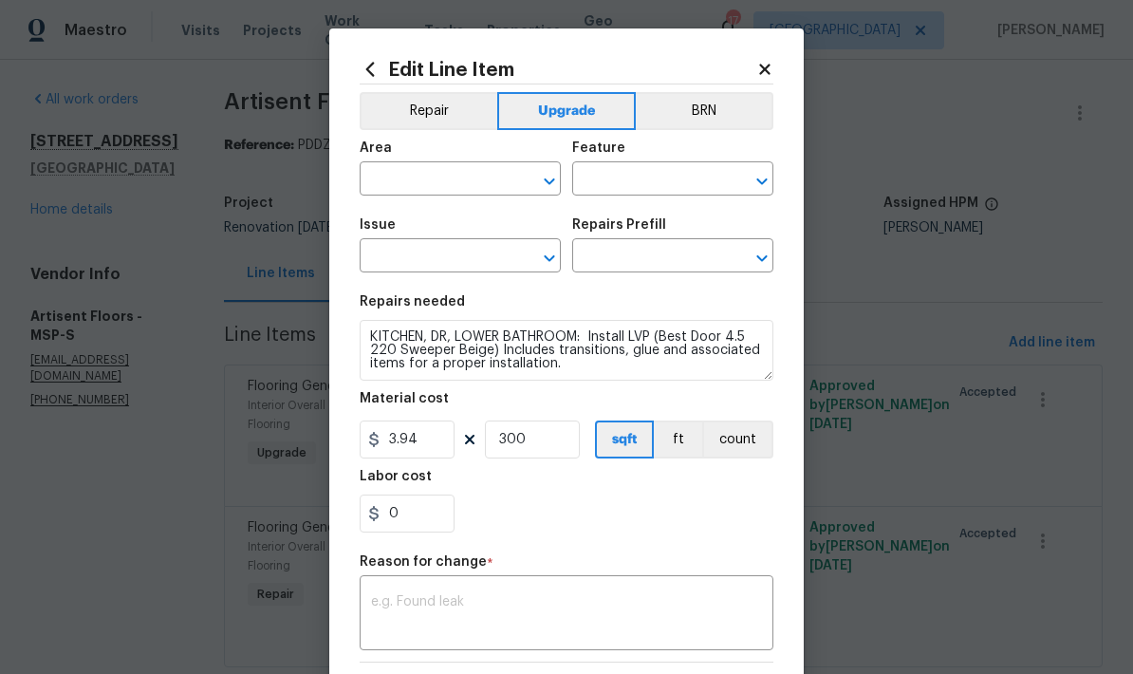
type input "Interior Overall"
type input "Overall Flooring"
type input "Flooring General"
type input "Vinyl Plank LVL 2 - Best Door 4.5 (Beige) $3.94"
click at [529, 592] on div "x ​" at bounding box center [567, 615] width 414 height 70
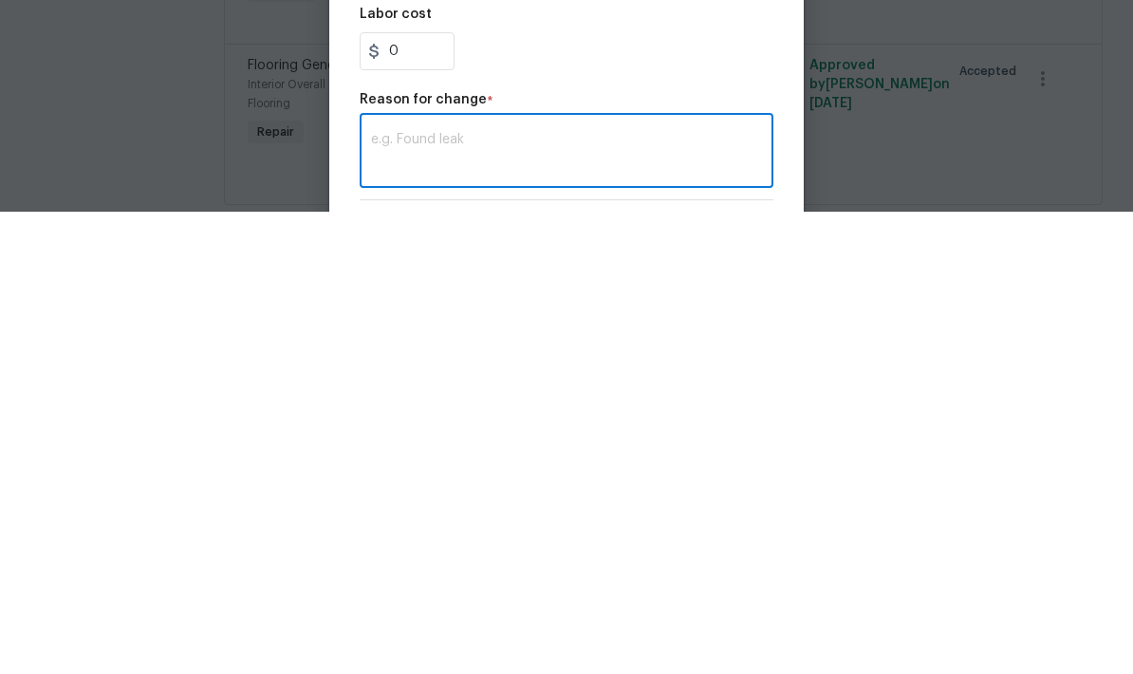
click at [472, 595] on textarea at bounding box center [566, 615] width 391 height 40
paste textarea "Hey Jeff, I have this unit scheduled for Wednesday, 9/10. I'll have the install…"
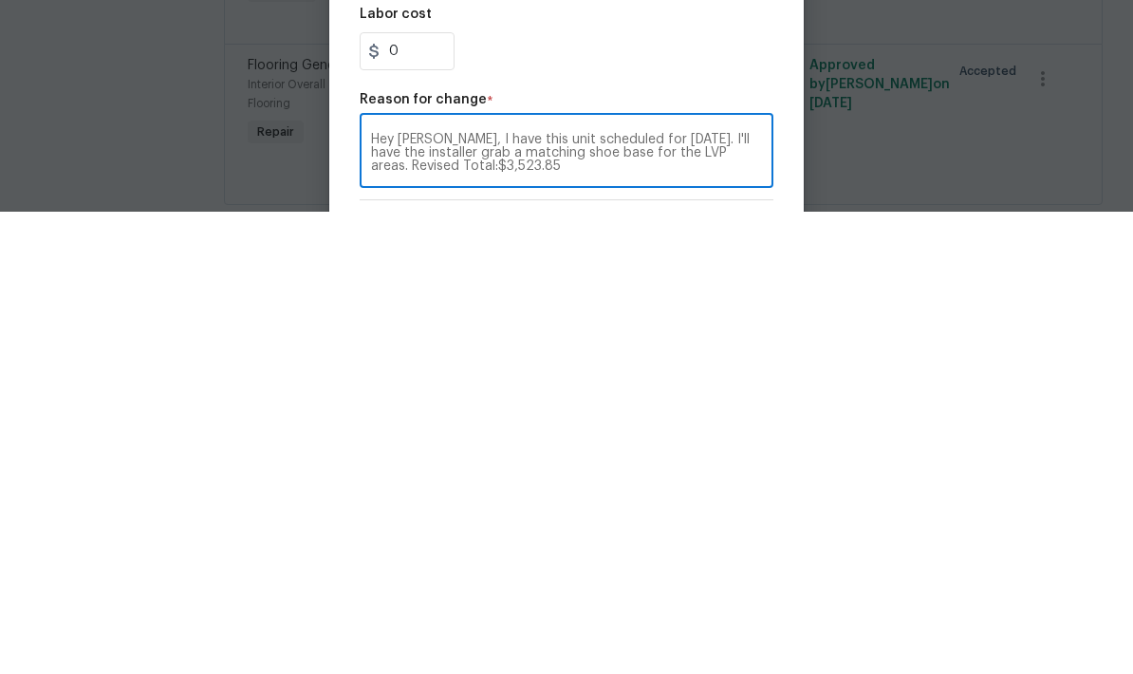
type textarea "Hey Jeff, I have this unit scheduled for Wednesday, 9/10. I'll have the install…"
click at [408, 494] on input "0" at bounding box center [407, 513] width 95 height 38
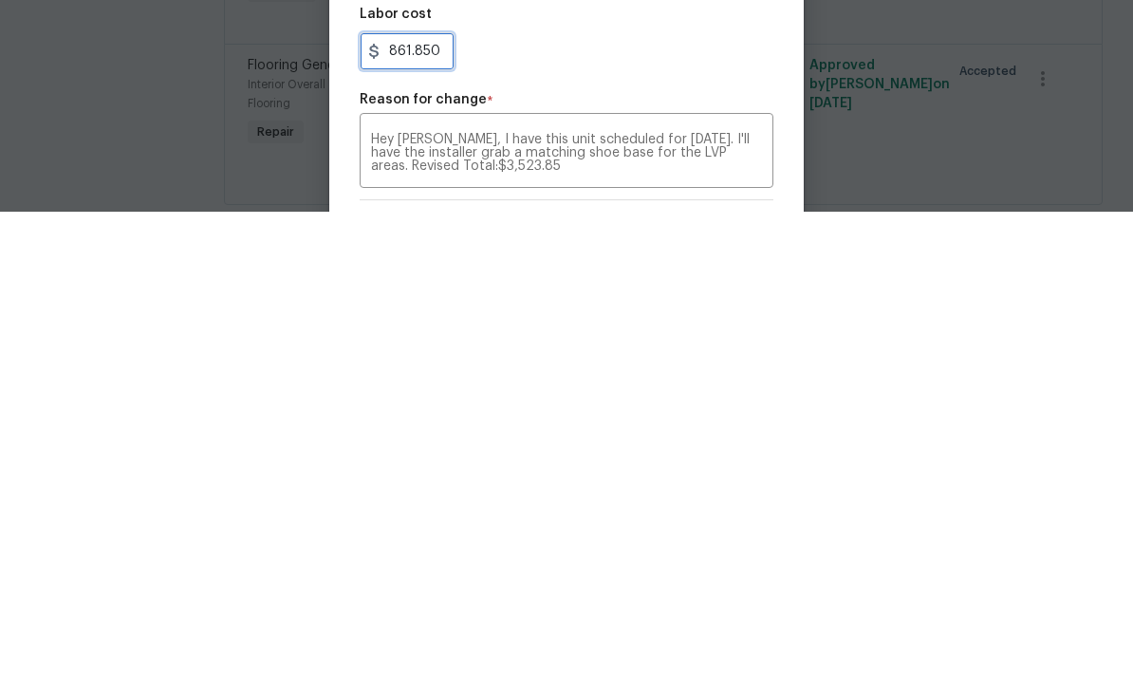
click at [445, 494] on input "861.850" at bounding box center [407, 513] width 95 height 38
click at [721, 494] on div "861.850" at bounding box center [567, 513] width 414 height 38
type input "861.85"
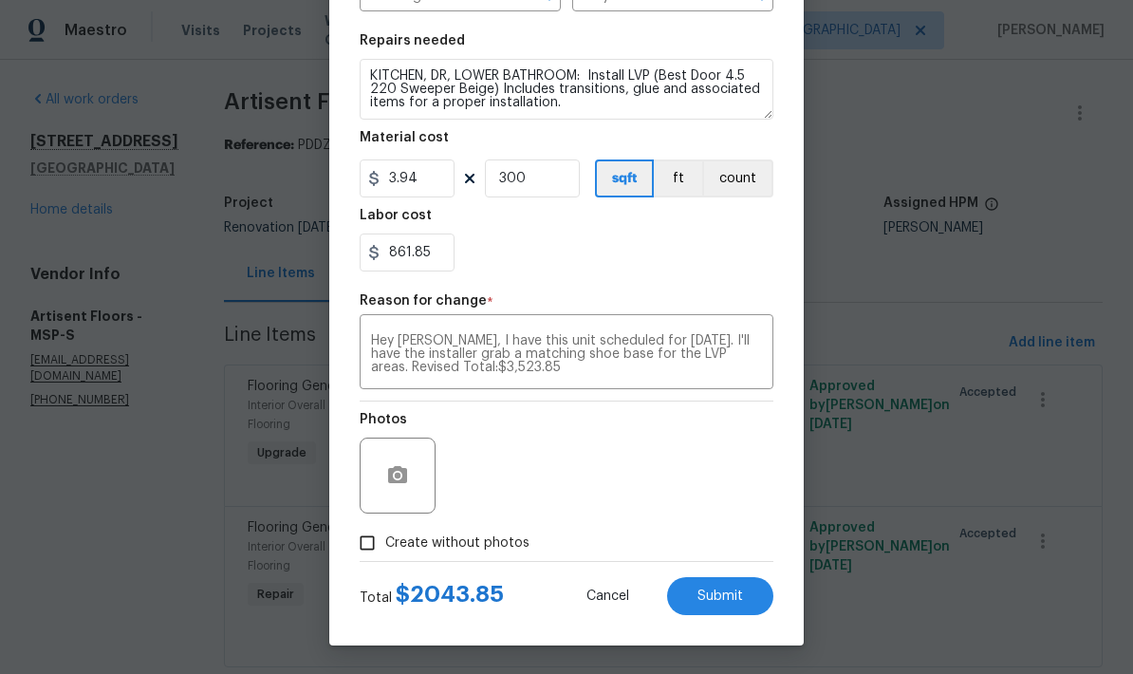
scroll to position [265, 0]
click at [726, 586] on button "Submit" at bounding box center [720, 596] width 106 height 38
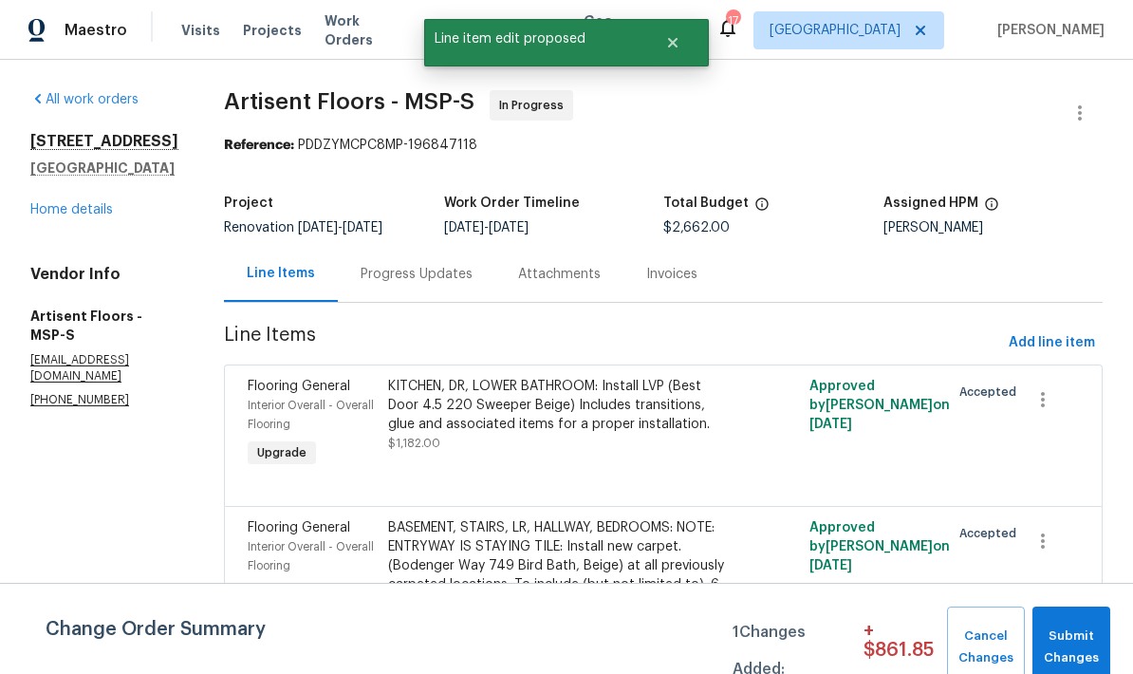
scroll to position [0, 0]
click at [1087, 645] on span "Submit Changes" at bounding box center [1071, 647] width 59 height 44
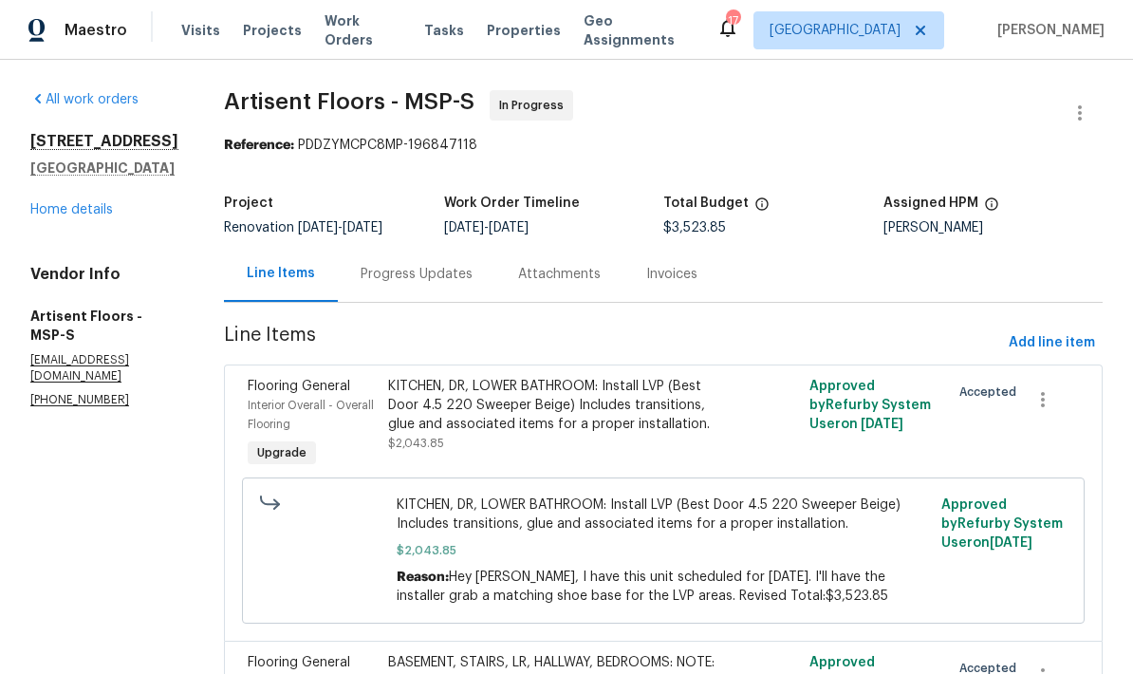
click at [633, 377] on div "KITCHEN, DR, LOWER BATHROOM: Install LVP (Best Door 4.5 220 Sweeper Beige) Incl…" at bounding box center [558, 405] width 340 height 57
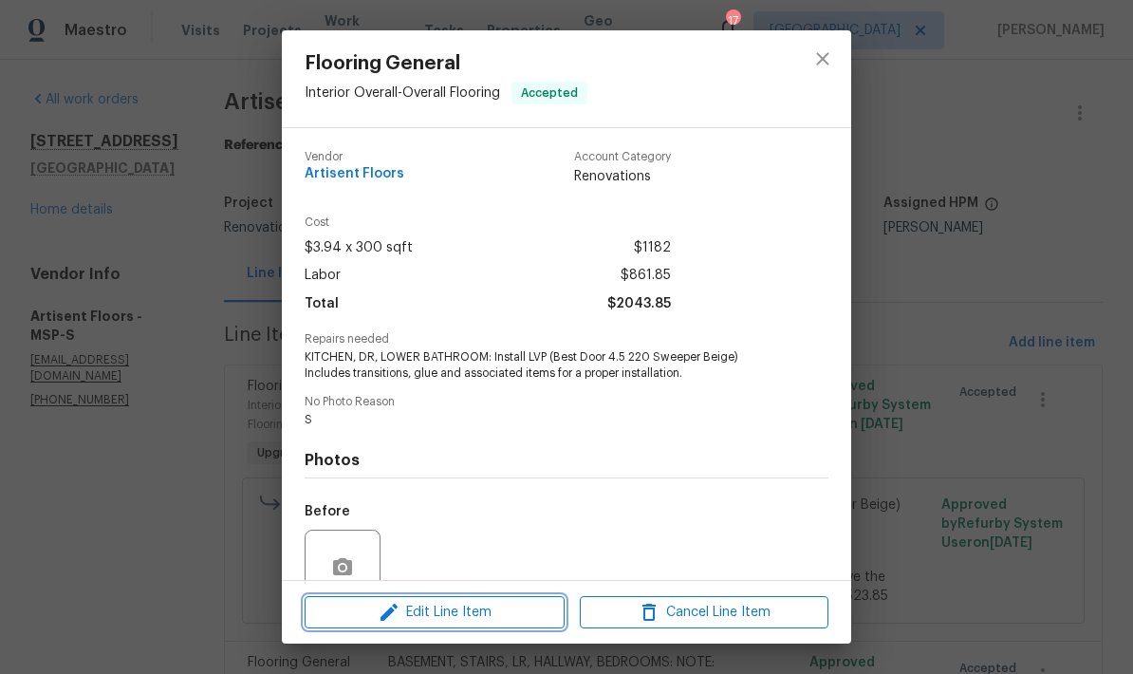
click at [509, 603] on span "Edit Line Item" at bounding box center [434, 612] width 249 height 24
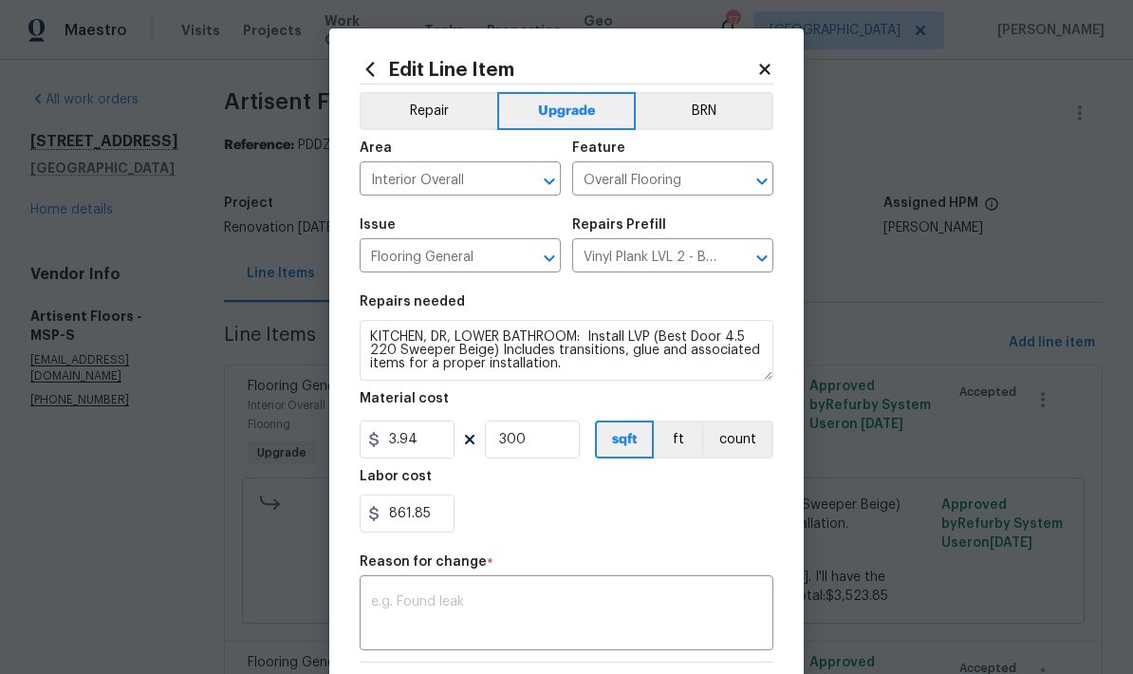
click at [661, 532] on div "861.85" at bounding box center [567, 513] width 414 height 38
click at [780, 57] on div "Edit Line Item Repair Upgrade BRN Area Interior Overall ​ Feature Overall Floor…" at bounding box center [566, 466] width 474 height 877
click at [779, 63] on div "Edit Line Item Repair Upgrade BRN Area Interior Overall ​ Feature Overall Floor…" at bounding box center [566, 466] width 474 height 877
click at [767, 64] on icon at bounding box center [764, 69] width 17 height 17
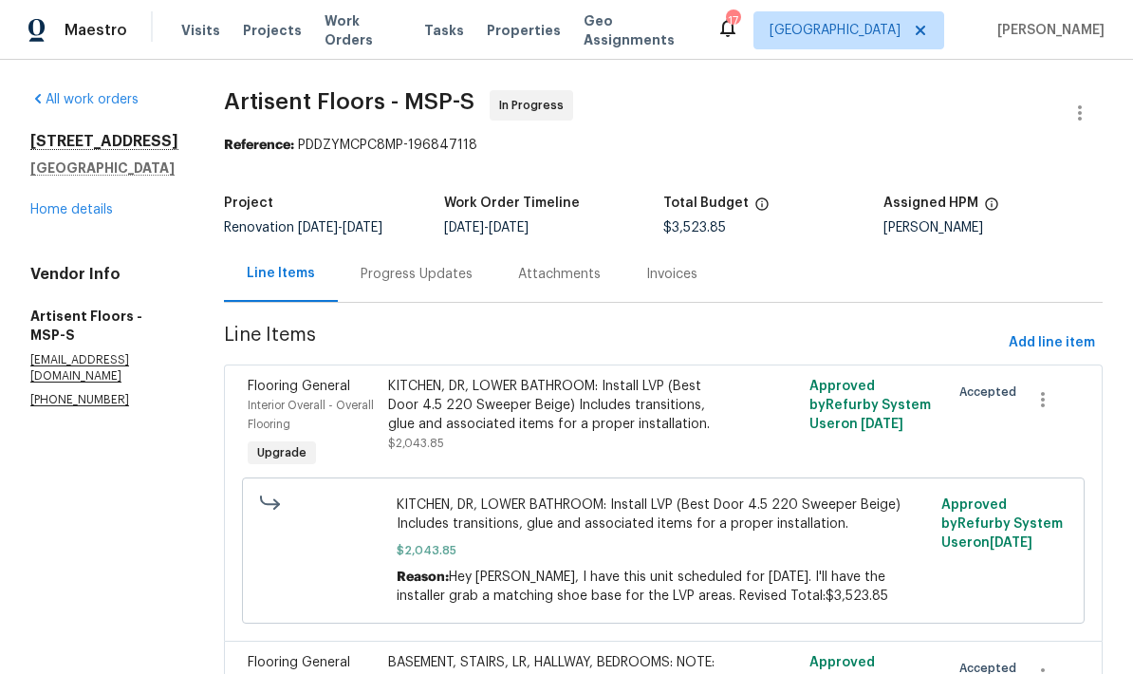
click at [85, 203] on link "Home details" at bounding box center [71, 209] width 83 height 13
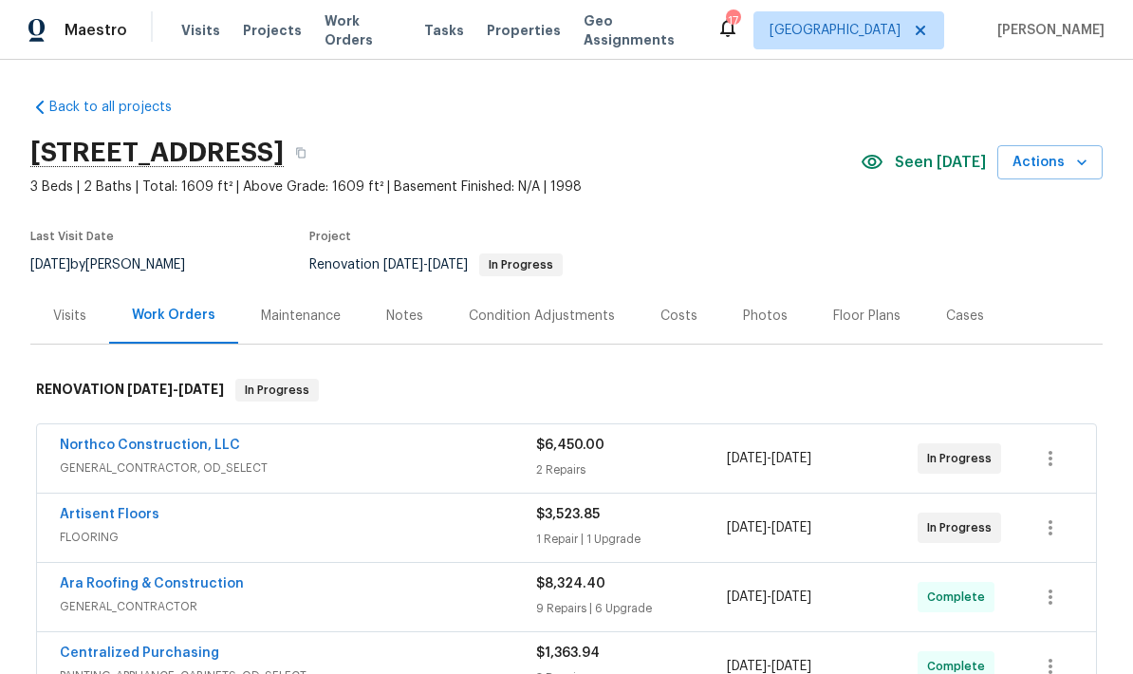
click at [660, 315] on div "Costs" at bounding box center [678, 315] width 37 height 19
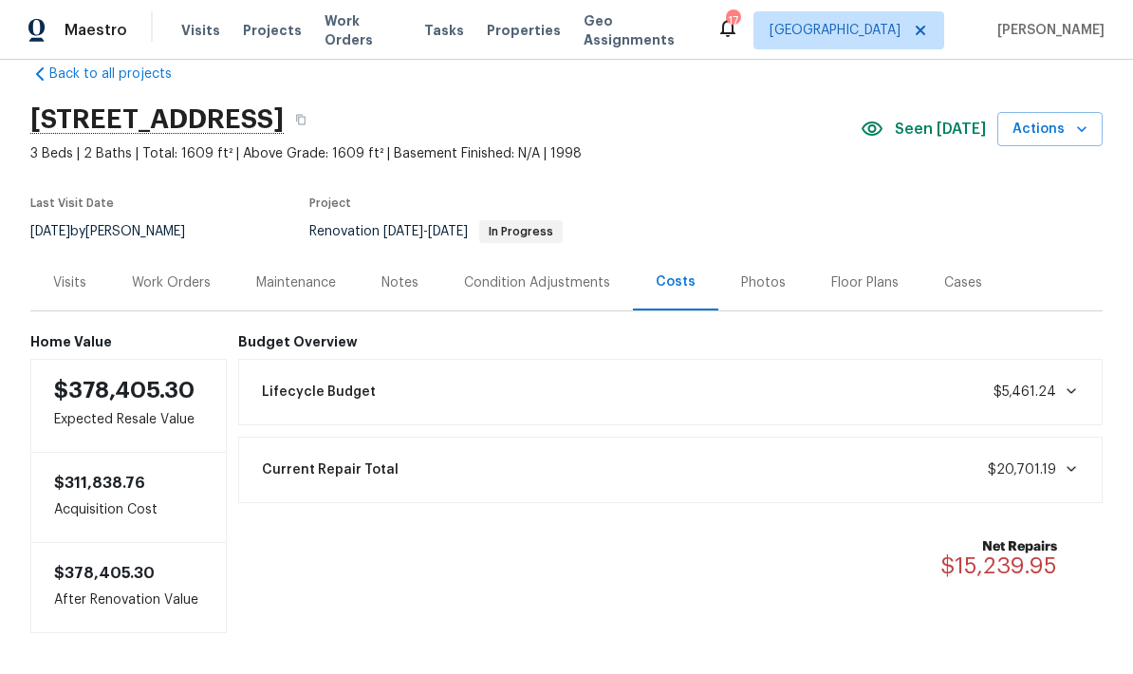
scroll to position [32, 0]
click at [199, 271] on div "Work Orders" at bounding box center [171, 283] width 124 height 56
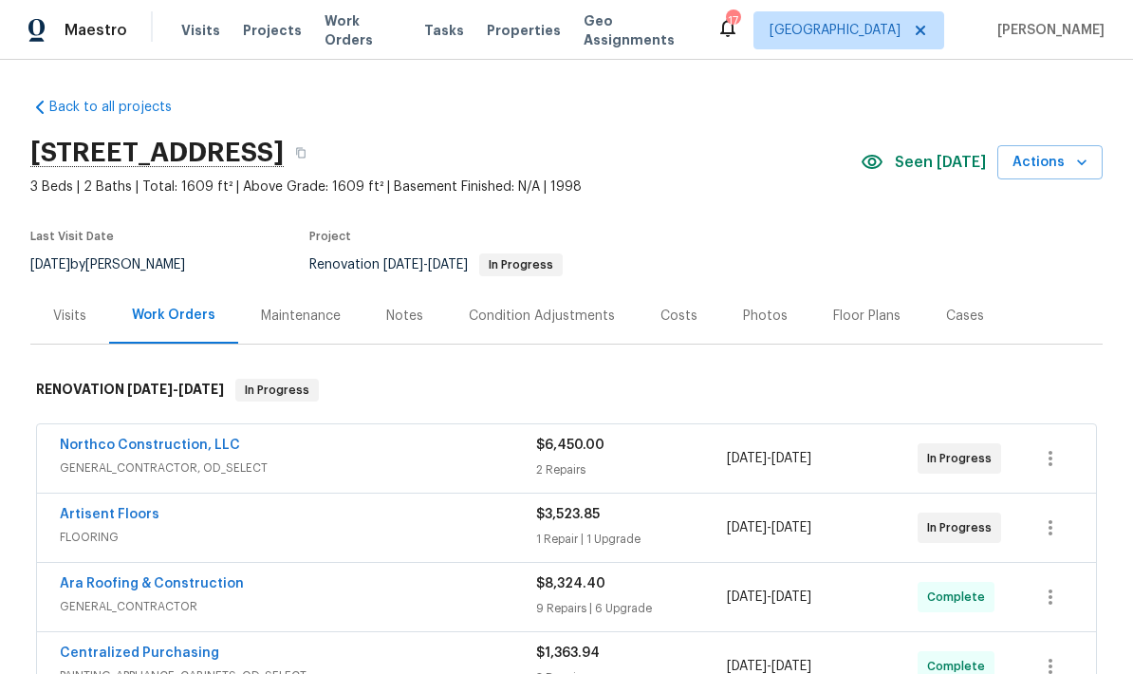
click at [420, 310] on div "Notes" at bounding box center [404, 315] width 83 height 56
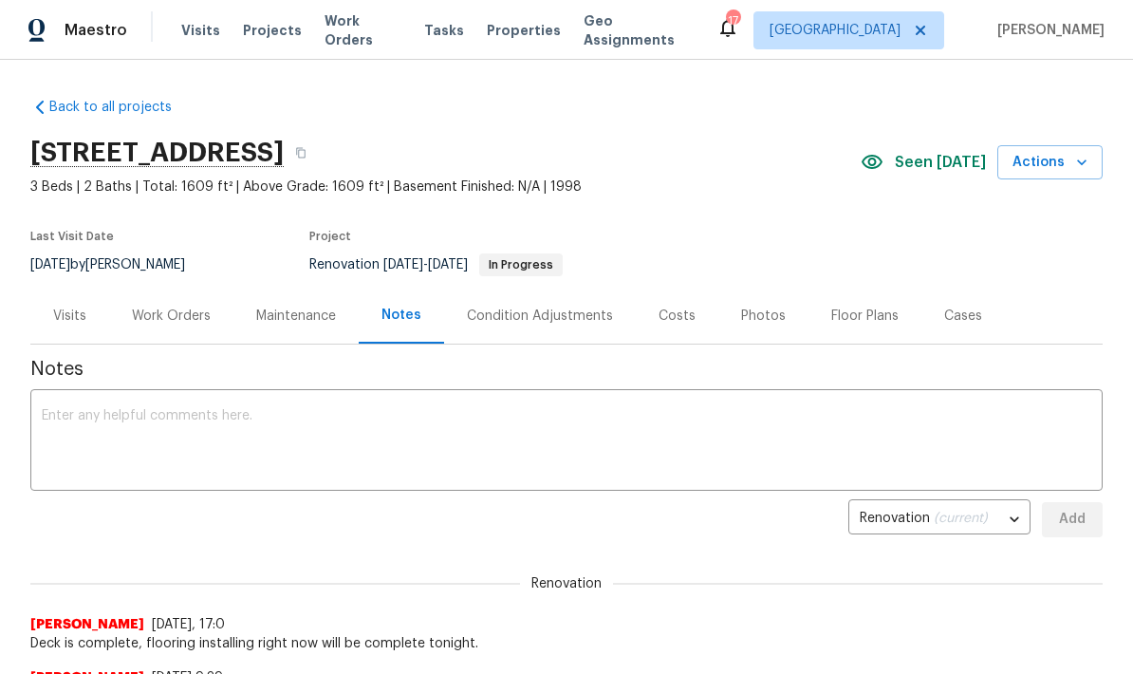
click at [479, 425] on textarea at bounding box center [566, 442] width 1049 height 66
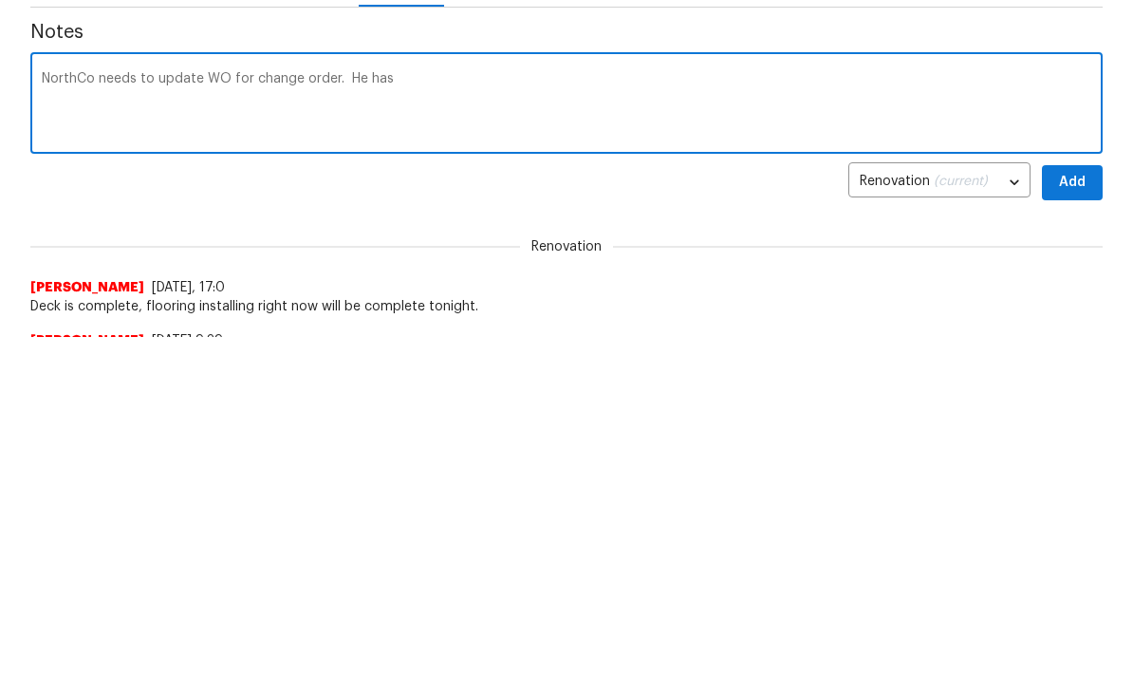
click at [345, 409] on textarea "NorthCo needs to update WO for change order. He has" at bounding box center [566, 442] width 1049 height 66
click at [629, 394] on div "NorthCo needs to update WO for change order. Work is finished. He has x ​" at bounding box center [566, 442] width 1072 height 97
click at [578, 409] on textarea "NorthCo needs to update WO for change order. Work is finished. He has" at bounding box center [566, 442] width 1049 height 66
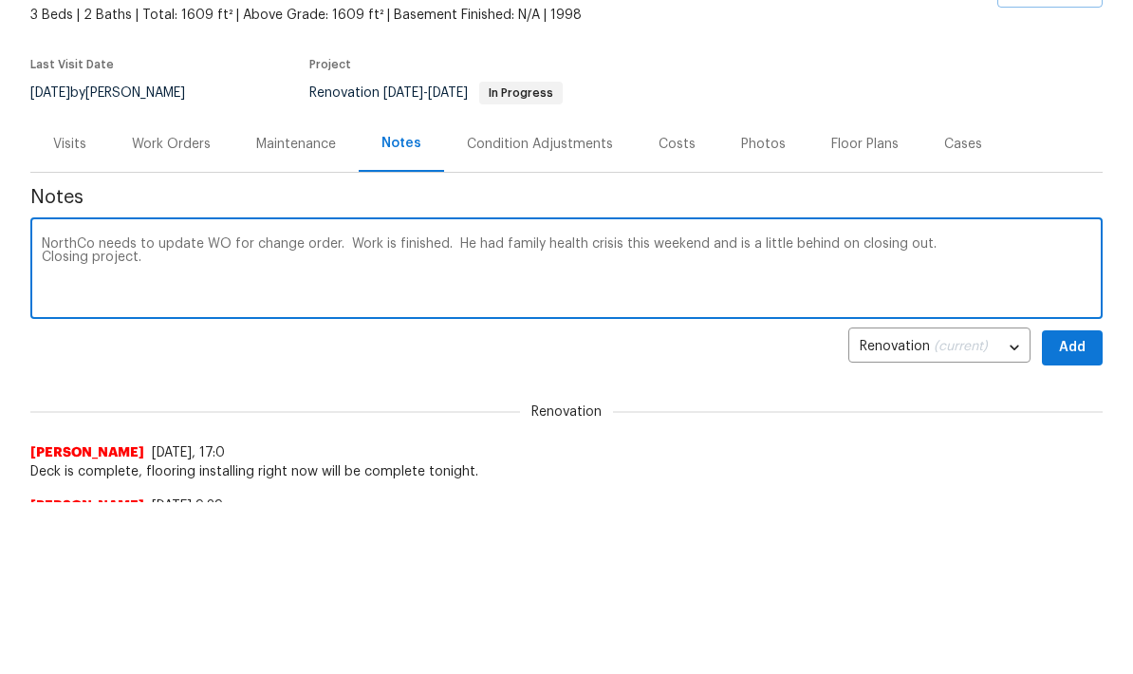
type textarea "NorthCo needs to update WO for change order. Work is finished. He had family he…"
click at [1087, 352] on button "Add" at bounding box center [1072, 348] width 61 height 35
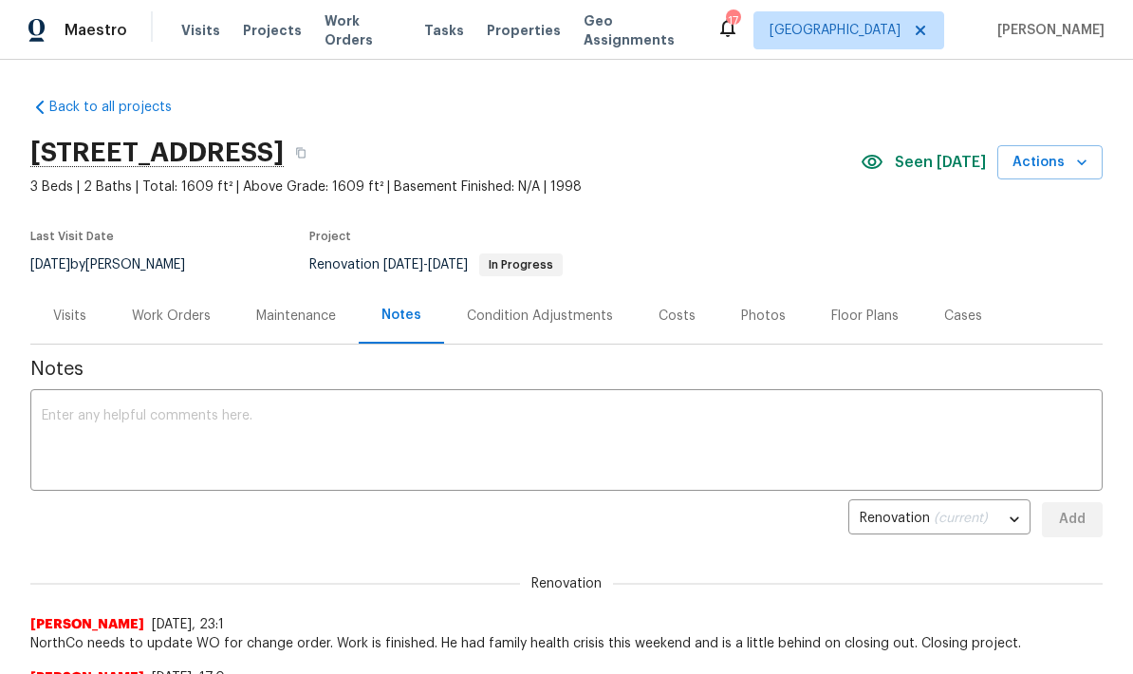
click at [79, 314] on div "Visits" at bounding box center [69, 315] width 33 height 19
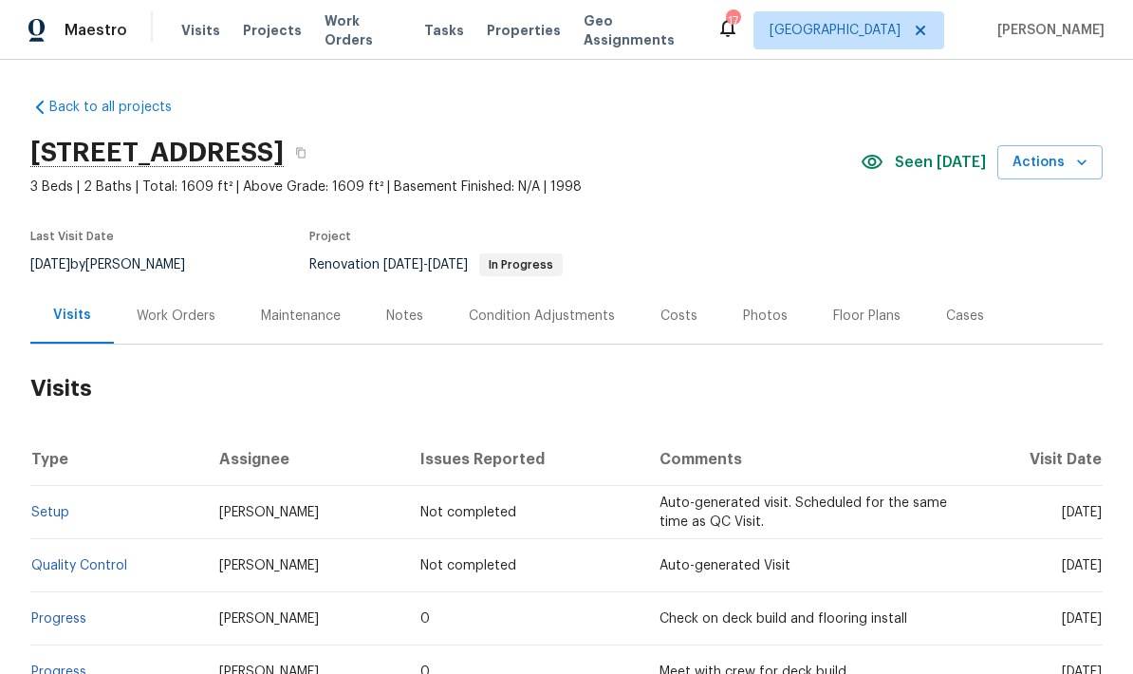
click at [1080, 155] on icon "button" at bounding box center [1081, 162] width 19 height 19
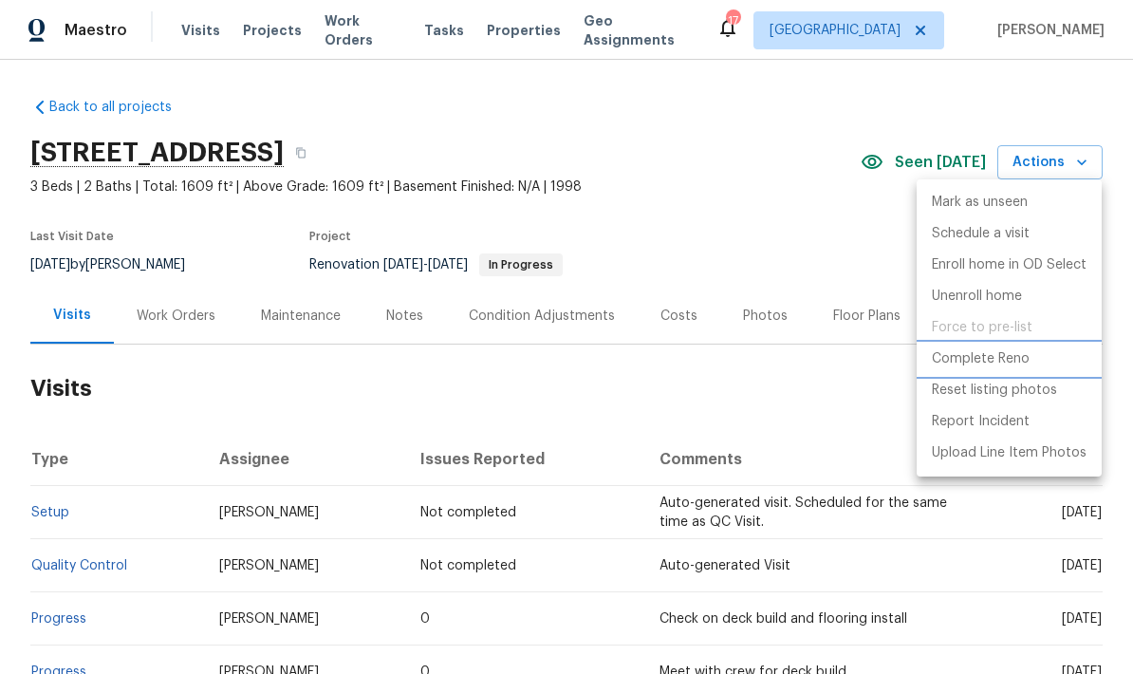
click at [1024, 358] on p "Complete Reno" at bounding box center [981, 359] width 98 height 20
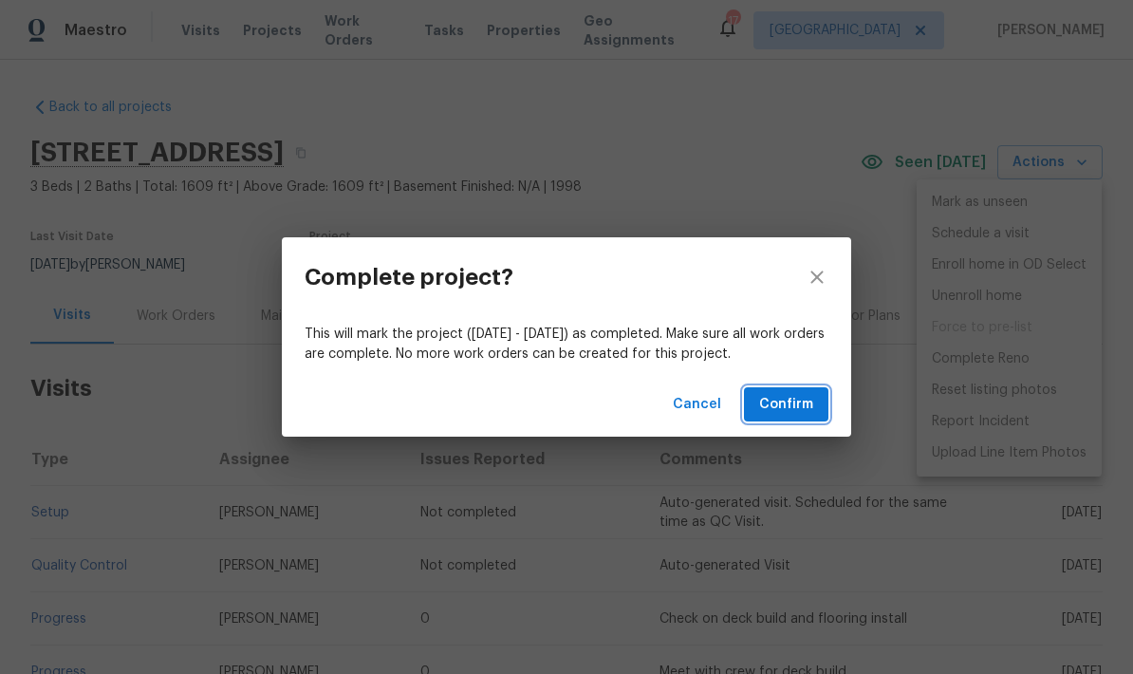
click at [800, 394] on span "Confirm" at bounding box center [786, 405] width 54 height 24
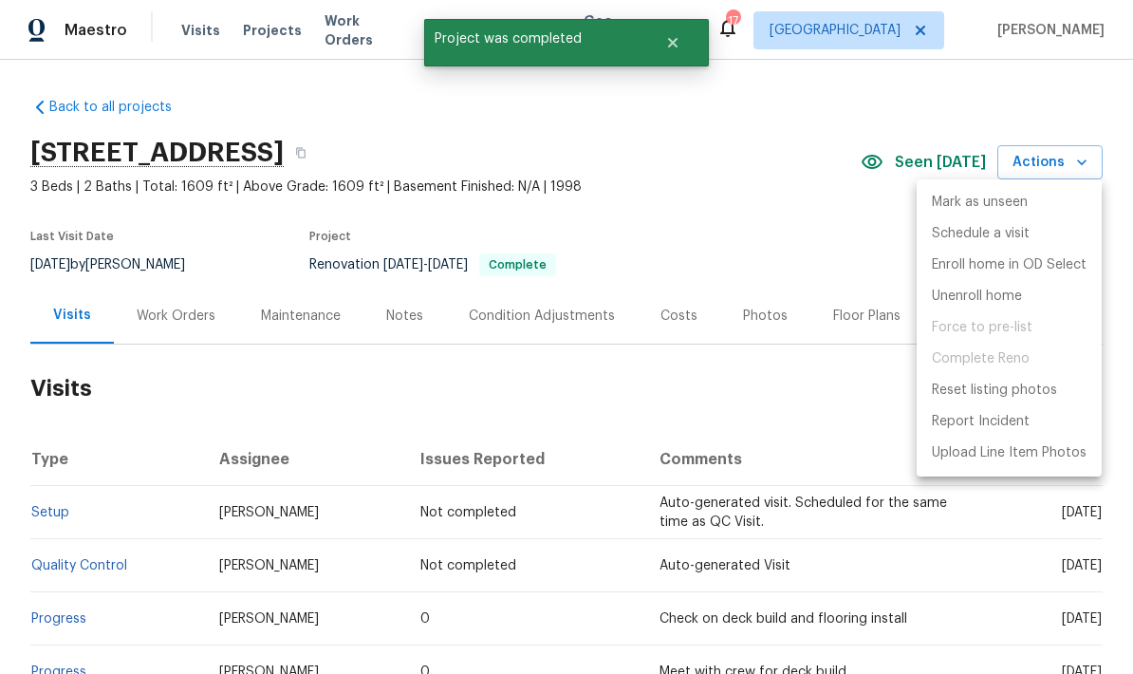
click at [770, 322] on div at bounding box center [566, 337] width 1133 height 674
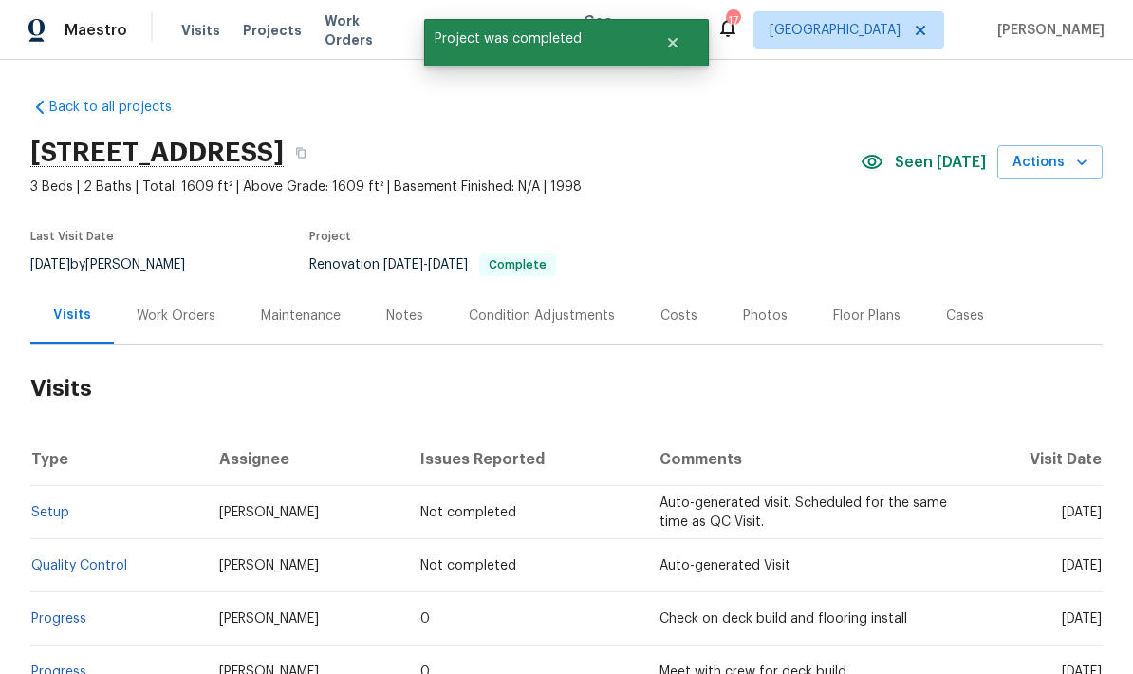
click at [773, 304] on div "Photos" at bounding box center [765, 315] width 90 height 56
